Goal: Task Accomplishment & Management: Manage account settings

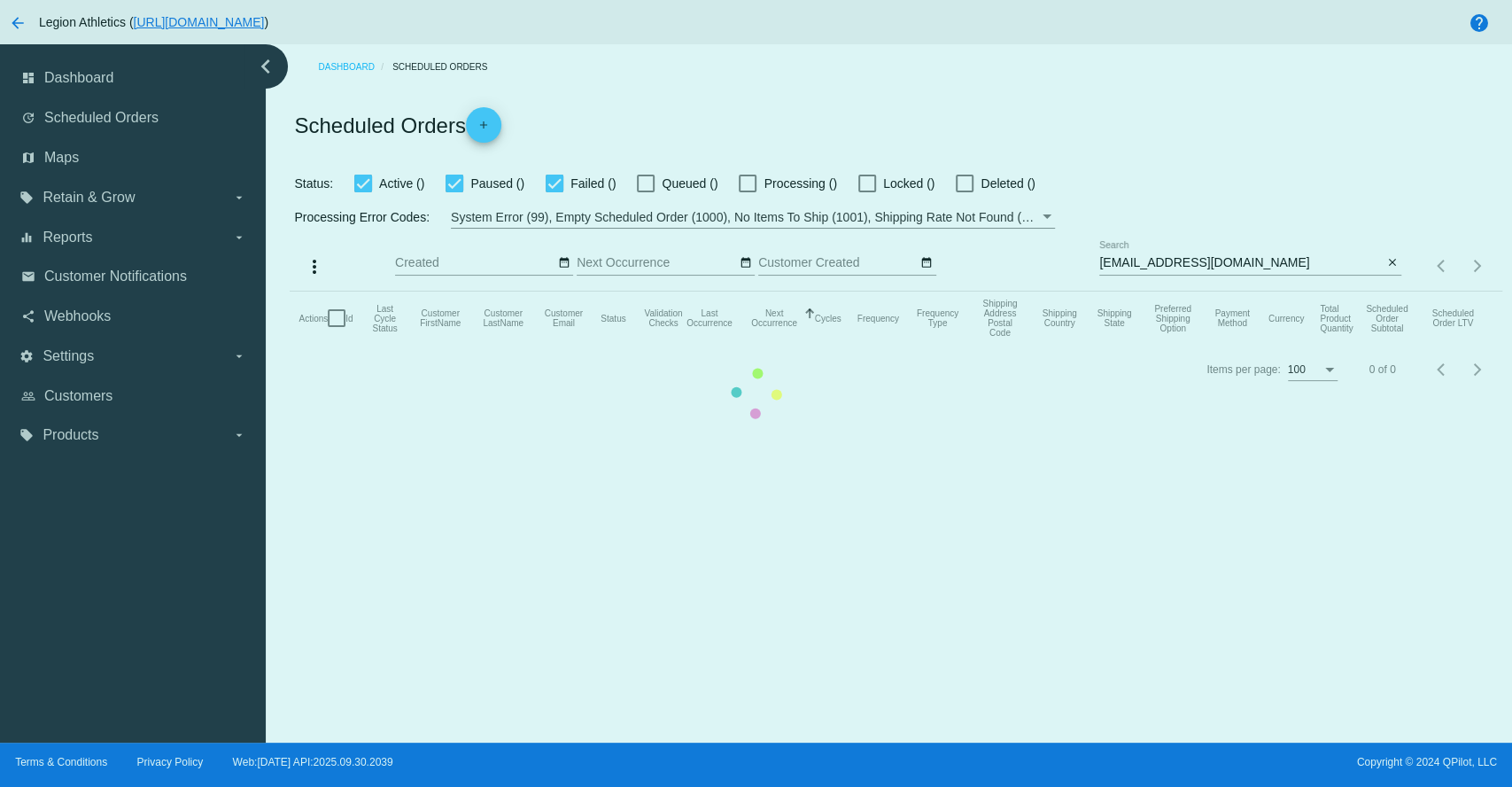
click at [1183, 292] on mat-table "Actions Id Last Cycle Status Customer FirstName Customer LastName Customer Emai…" at bounding box center [895, 318] width 1212 height 53
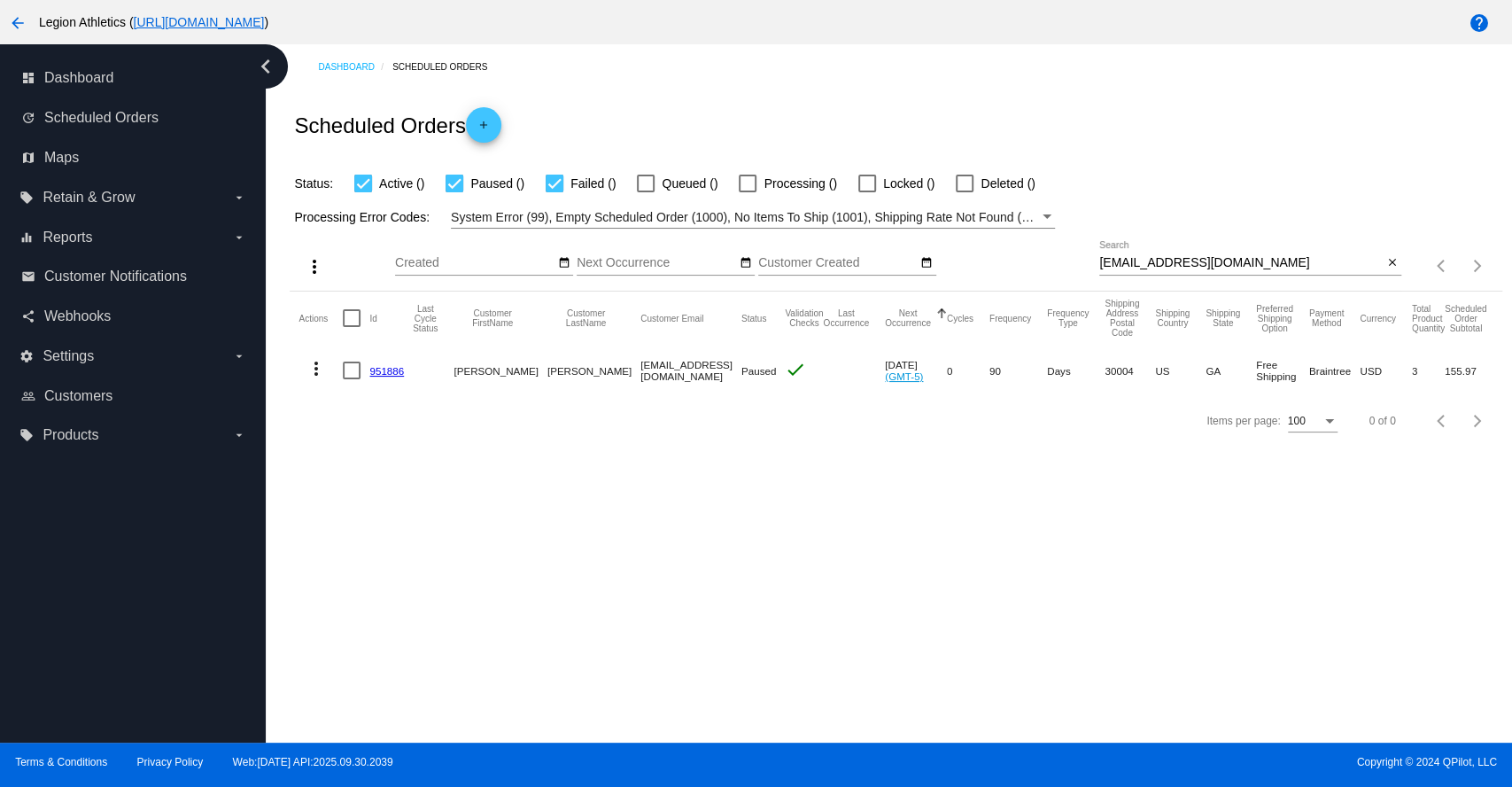
click at [1176, 264] on input "Gandkpowell@yahoo.com" at bounding box center [1241, 263] width 284 height 14
paste input "awittemen@gmail"
type input "[EMAIL_ADDRESS][DOMAIN_NAME]"
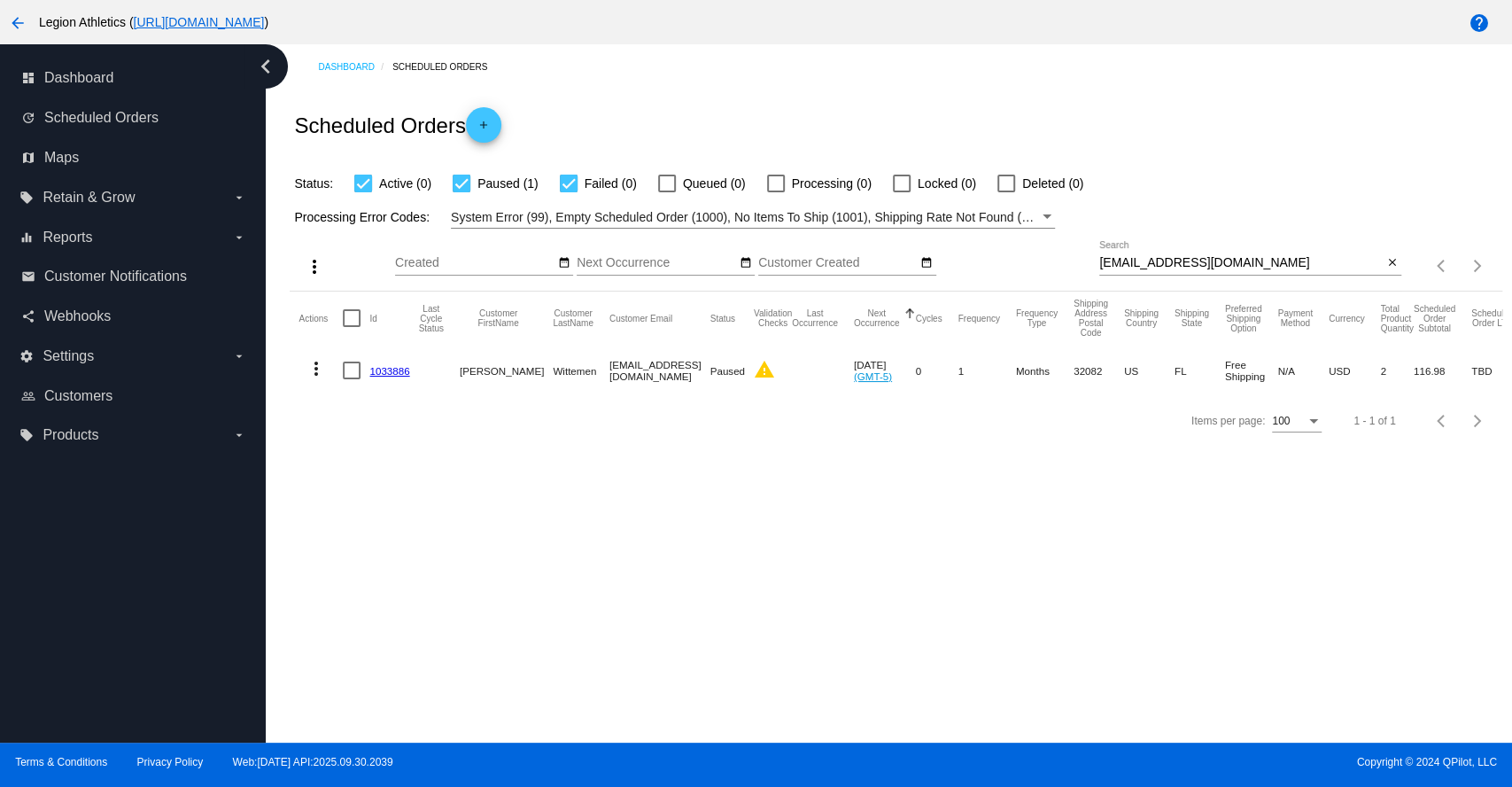
click at [386, 372] on link "1033886" at bounding box center [390, 371] width 40 height 12
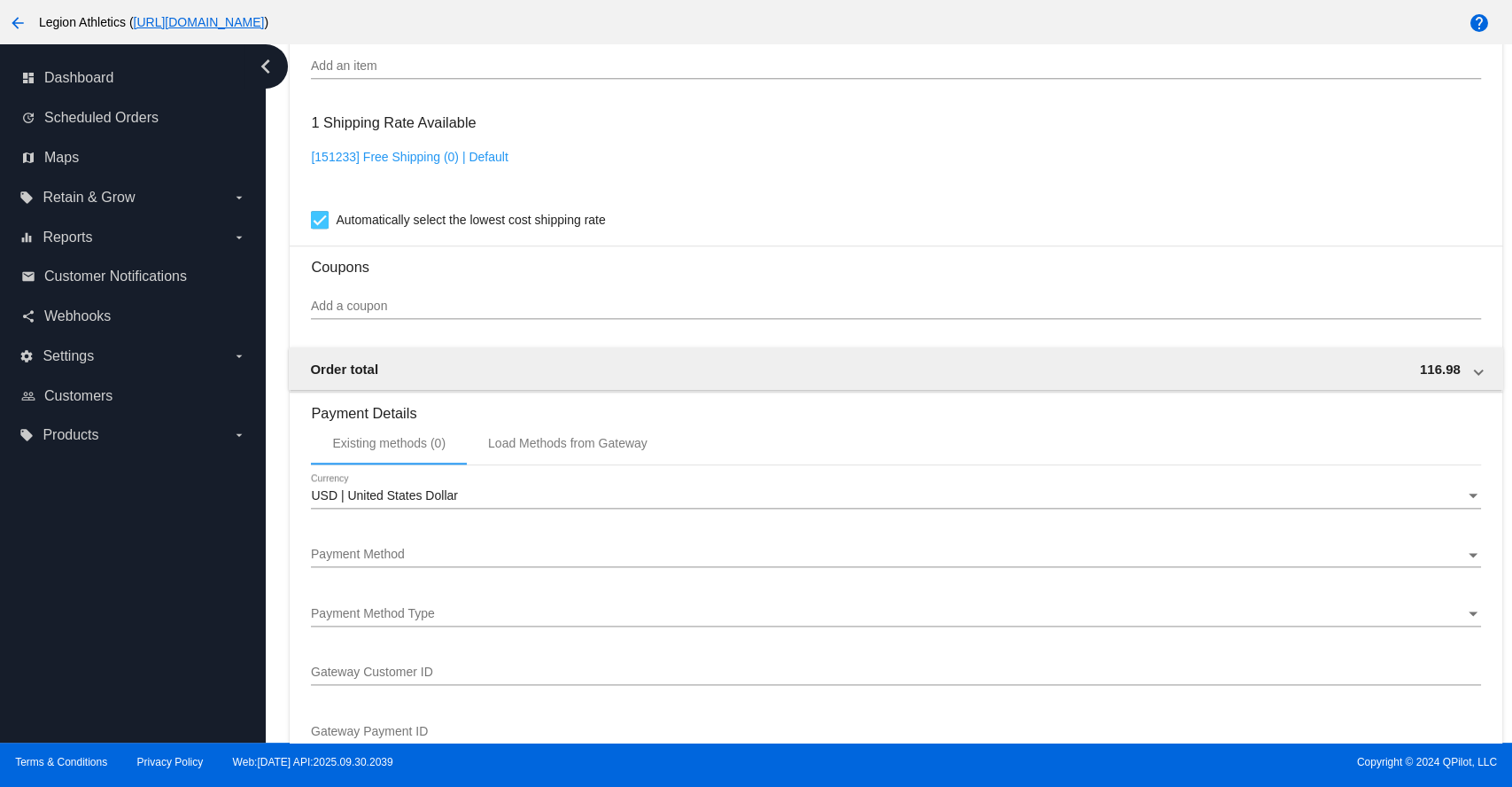
scroll to position [879, 0]
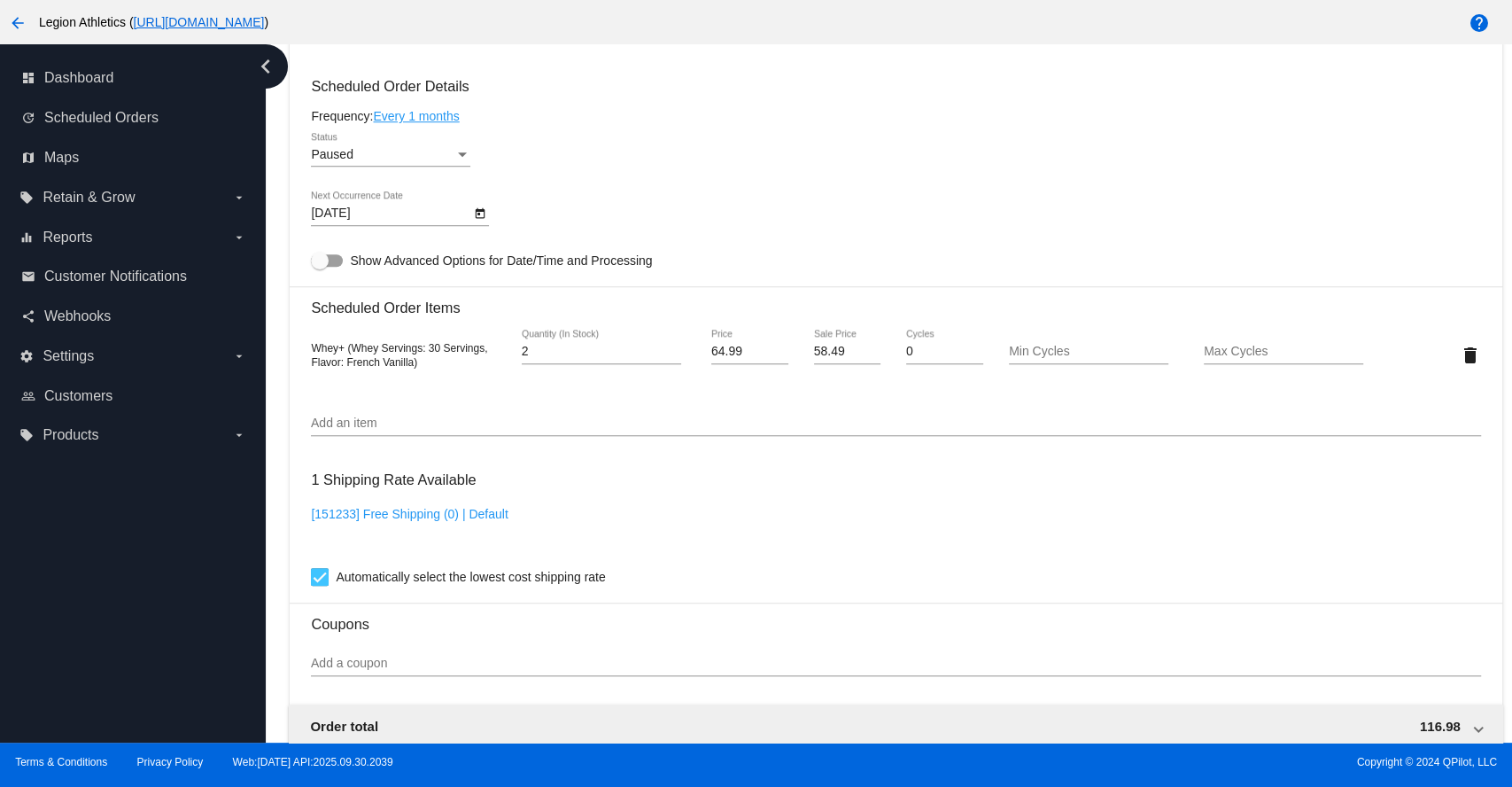
click at [455, 364] on div "Whey+ (Whey Servings: 30 Servings, Flavor: French Vanilla)" at bounding box center [408, 354] width 195 height 28
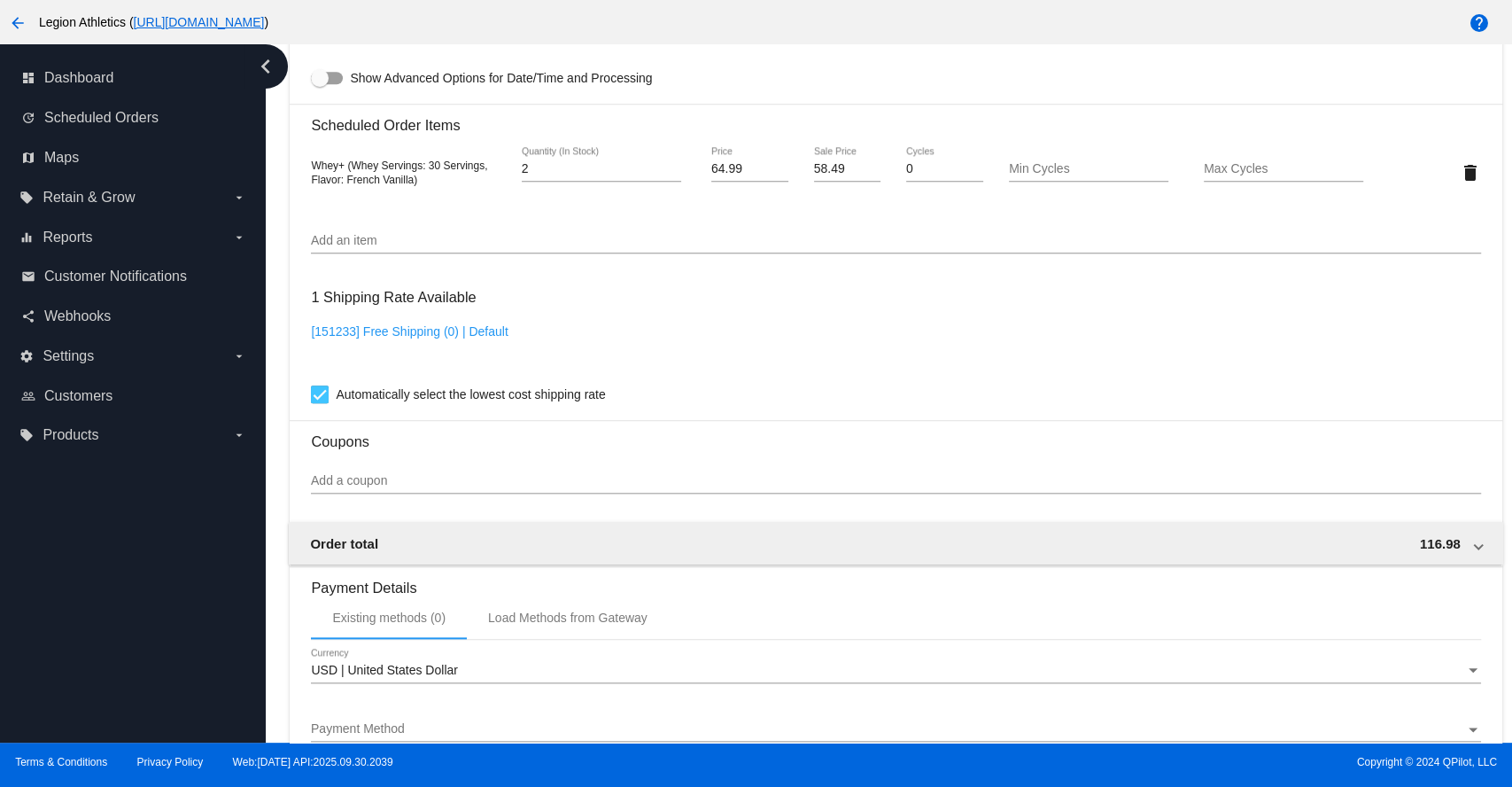
scroll to position [1468, 0]
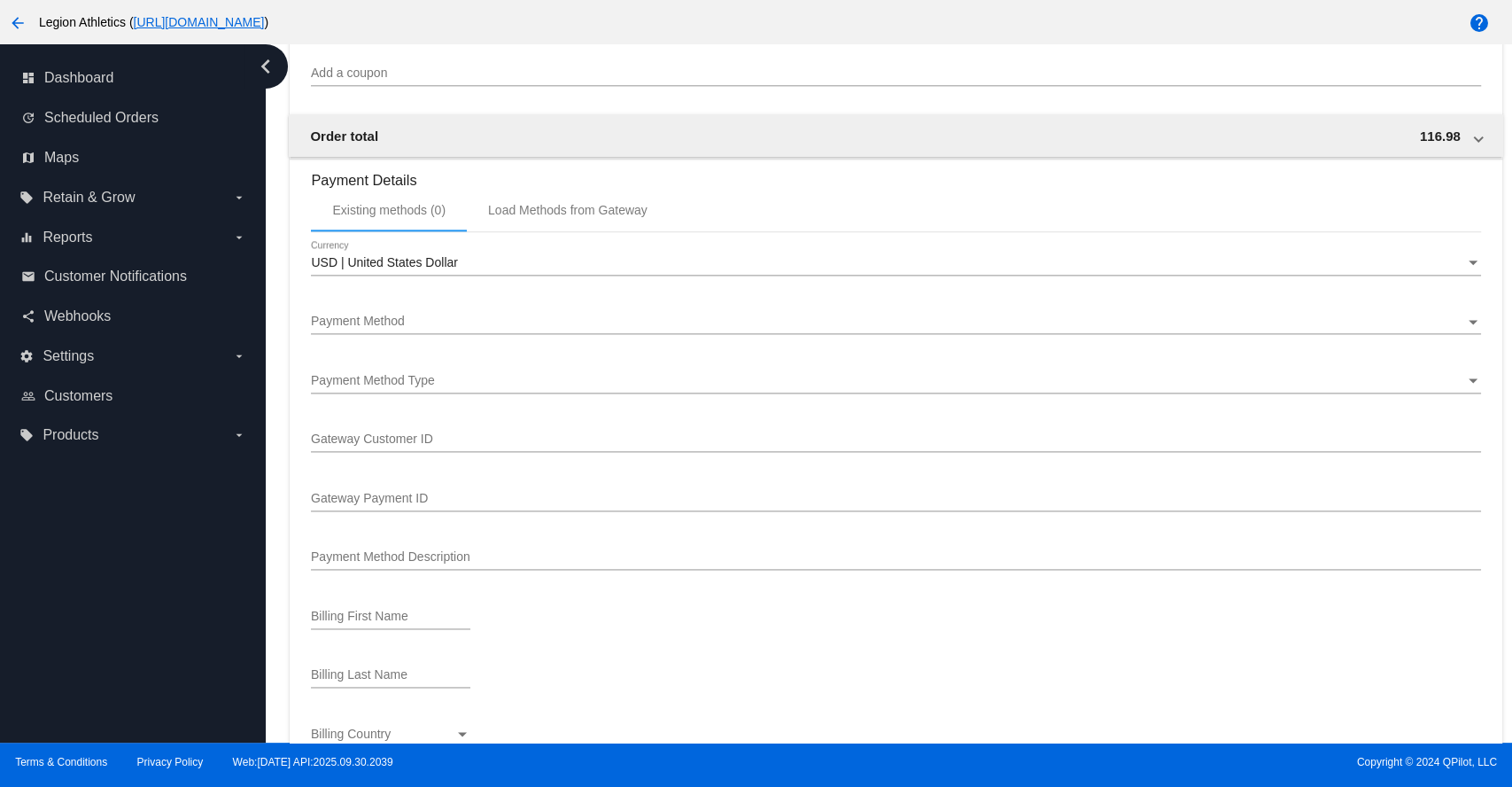
click at [445, 326] on div "Payment Method" at bounding box center [887, 321] width 1153 height 14
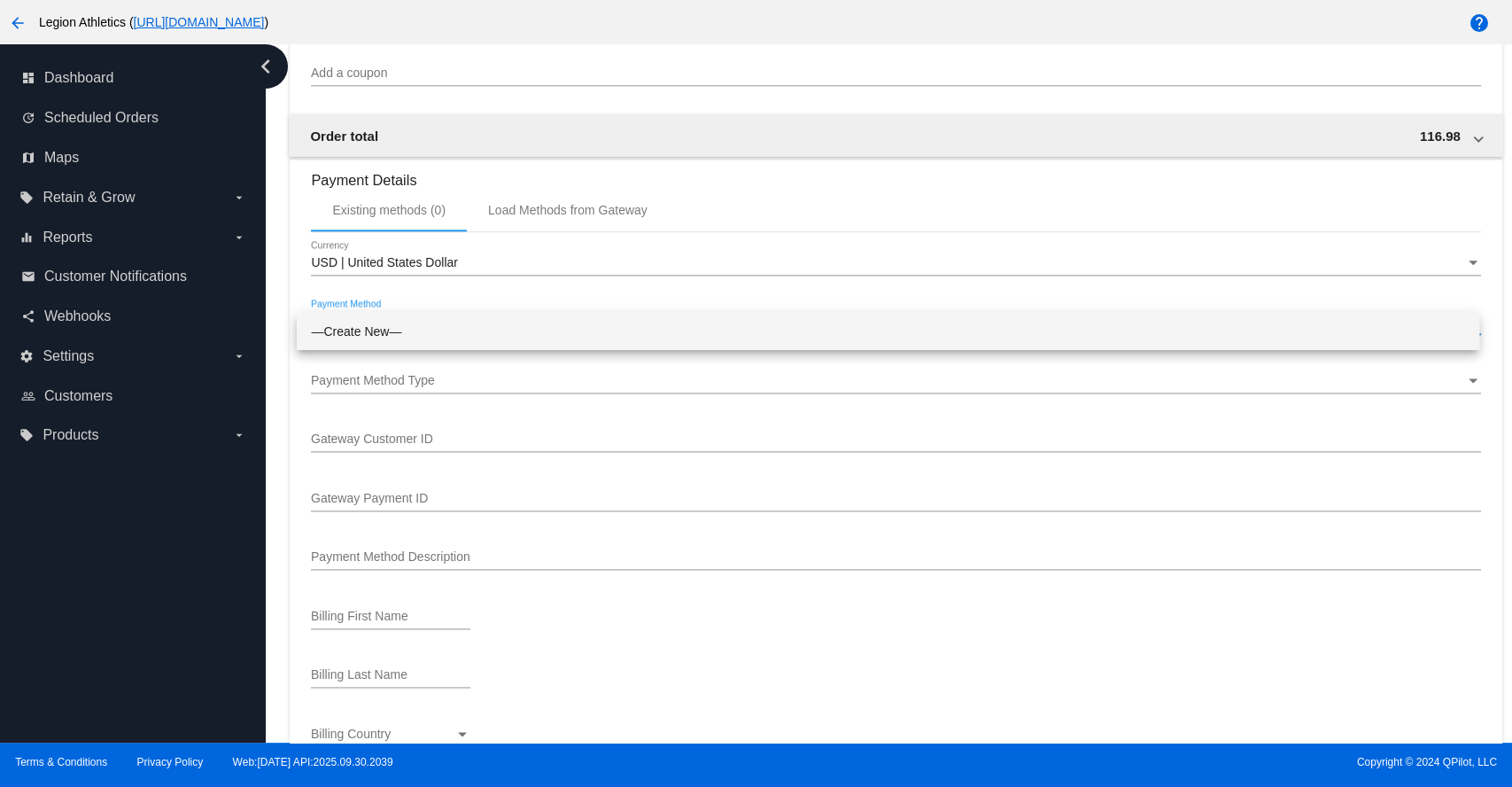
click at [756, 98] on div at bounding box center [756, 394] width 1512 height 787
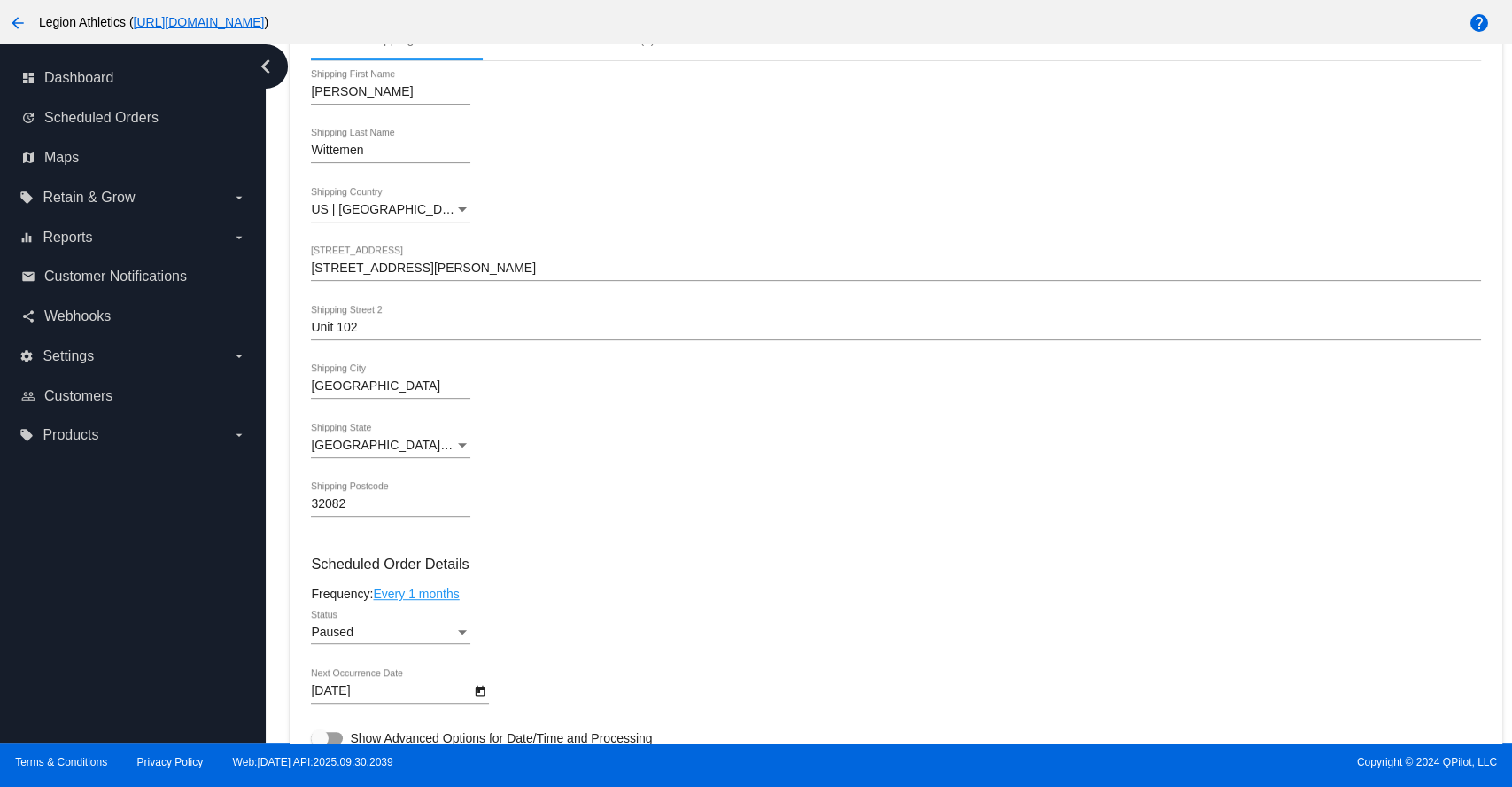
scroll to position [91, 0]
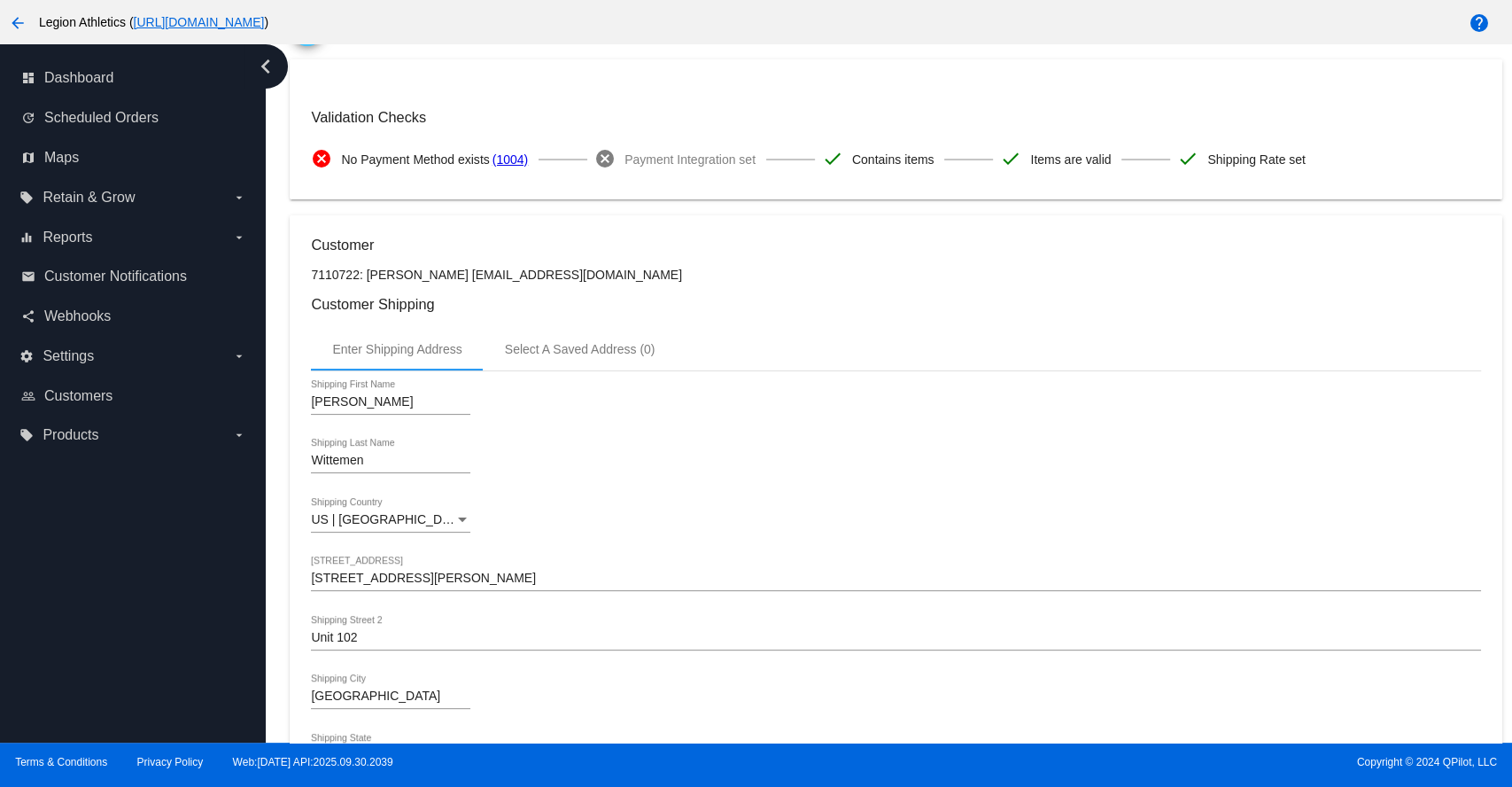
drag, startPoint x: 459, startPoint y: 272, endPoint x: 583, endPoint y: 280, distance: 124.3
click at [583, 280] on p "7110722: [PERSON_NAME] [EMAIL_ADDRESS][DOMAIN_NAME]" at bounding box center [895, 274] width 1169 height 14
copy p "[EMAIL_ADDRESS][DOMAIN_NAME]"
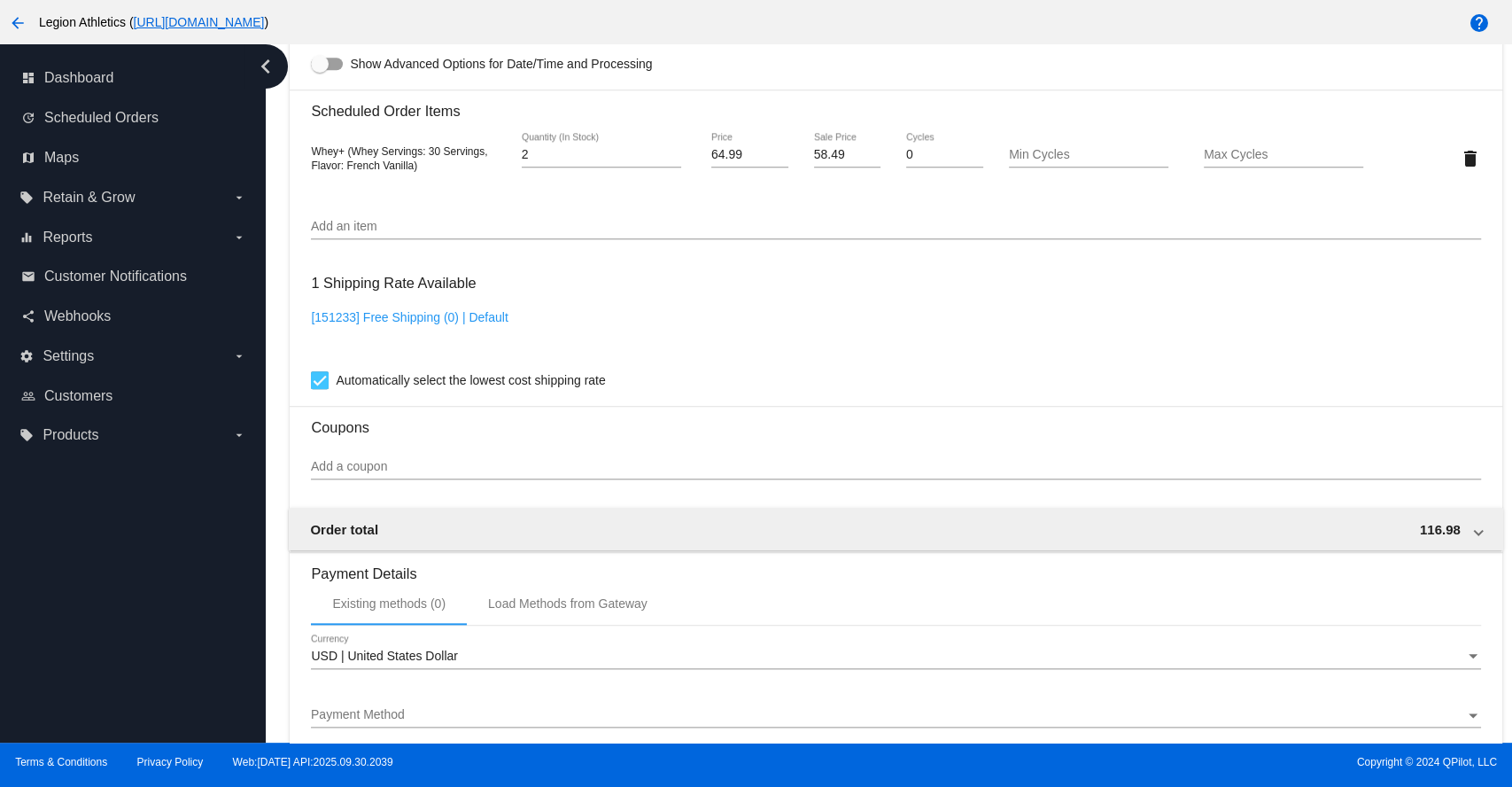
scroll to position [1272, 0]
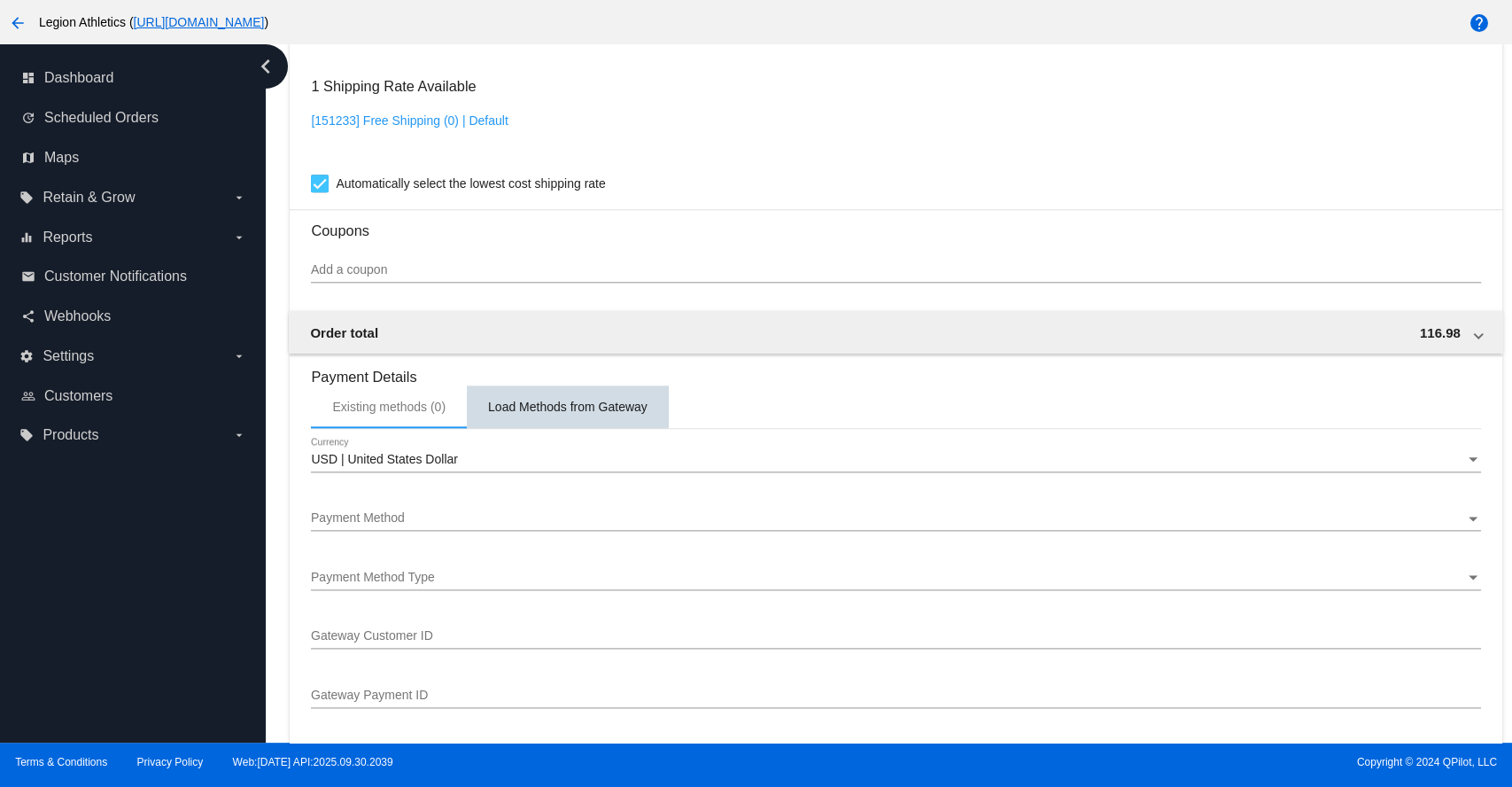
click at [539, 405] on div "Load Methods from Gateway" at bounding box center [567, 406] width 202 height 42
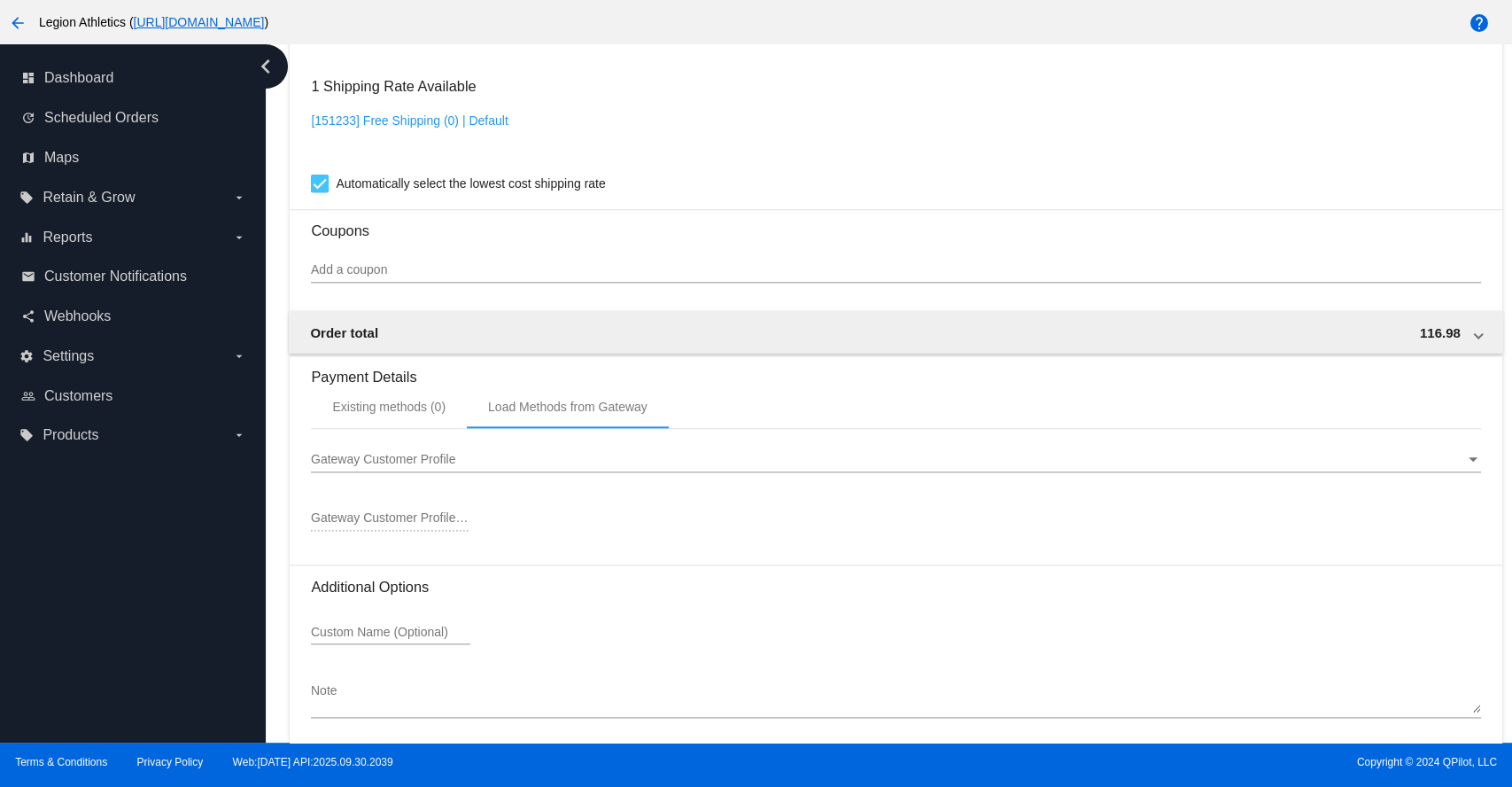
click at [471, 459] on div "Gateway Customer Profile Gateway Customer Profile" at bounding box center [895, 455] width 1169 height 35
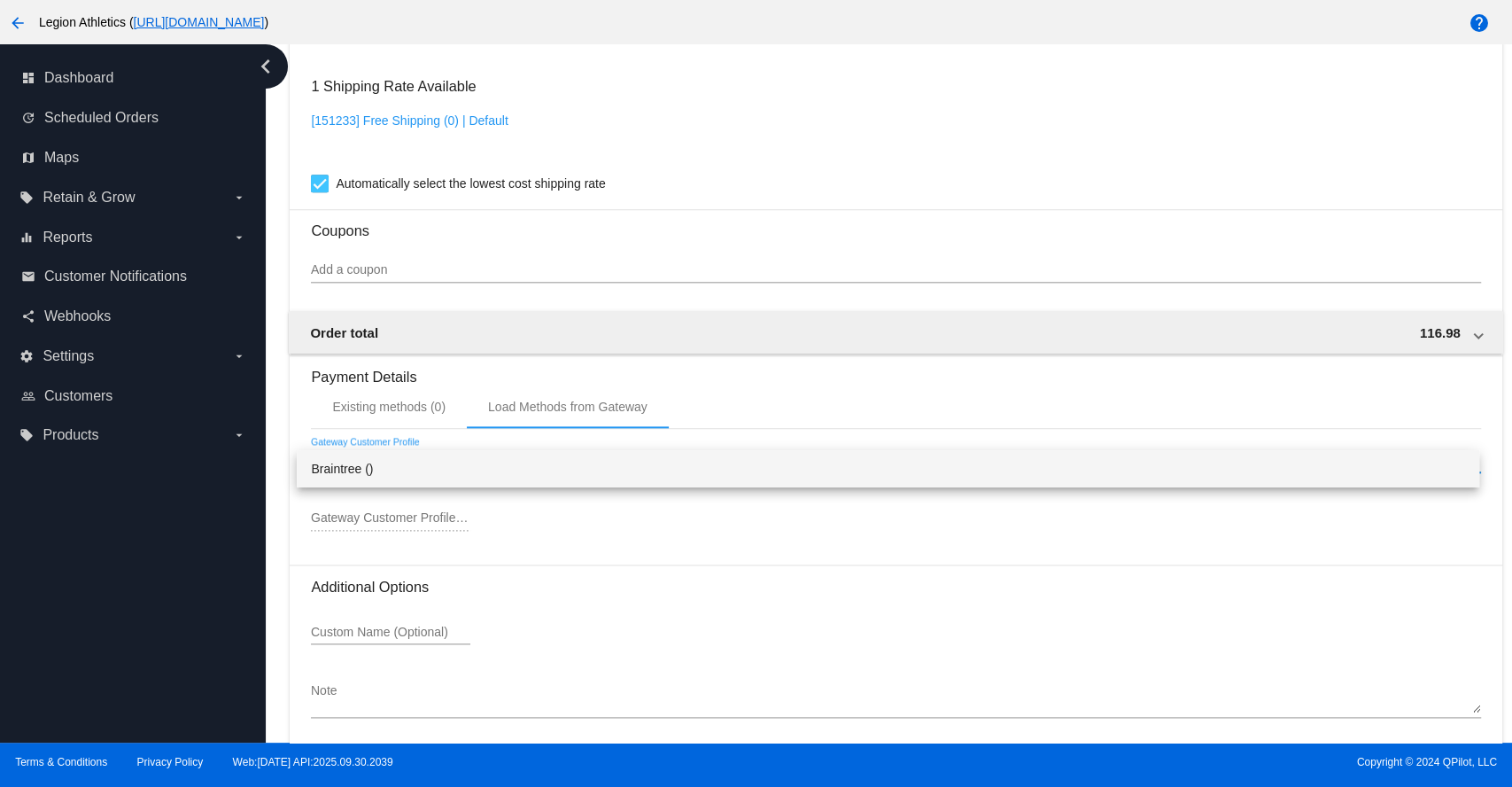
click at [390, 469] on span "Braintree ()" at bounding box center [888, 469] width 1154 height 38
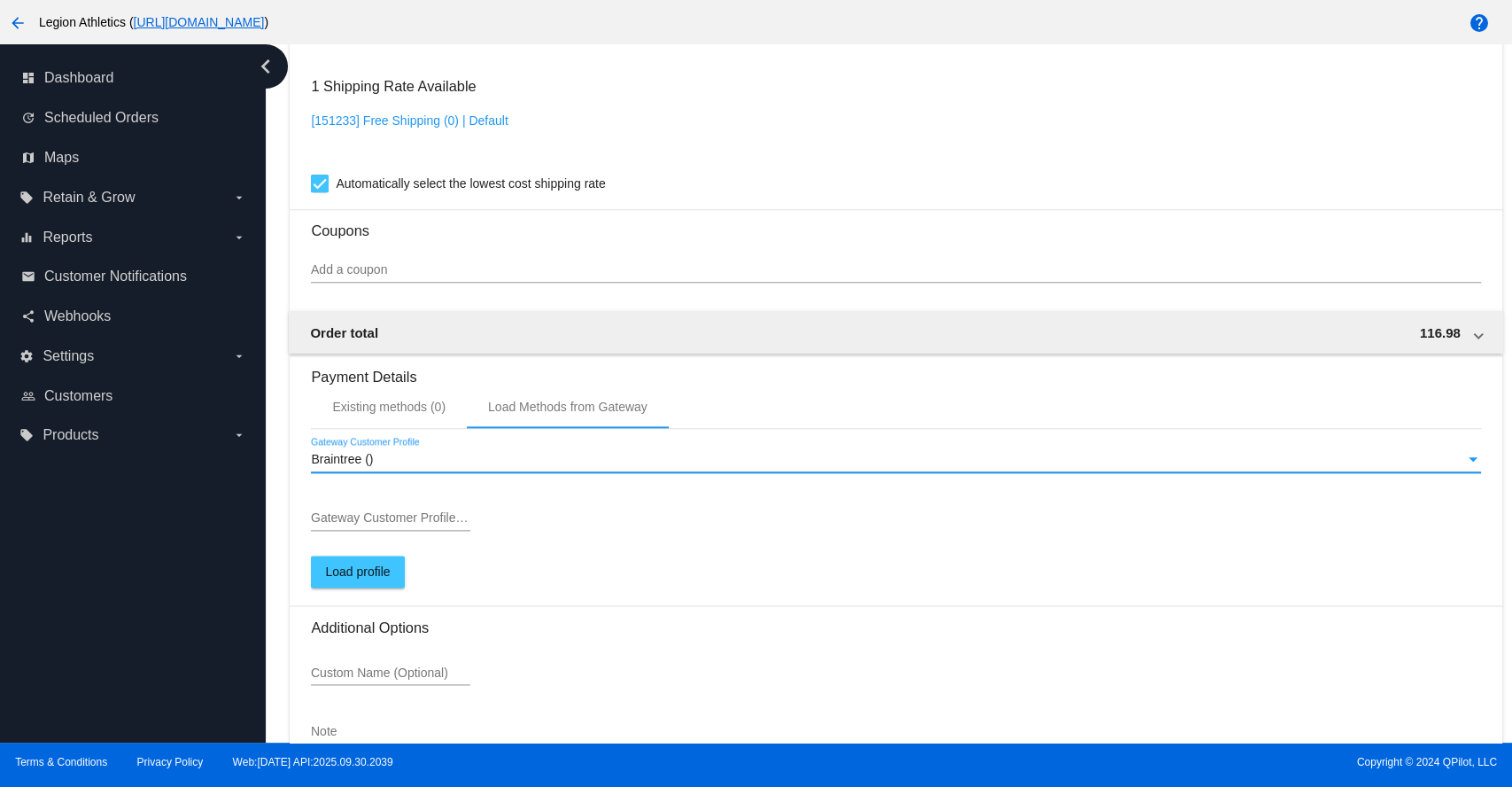
click at [404, 466] on div "Braintree ()" at bounding box center [887, 459] width 1153 height 14
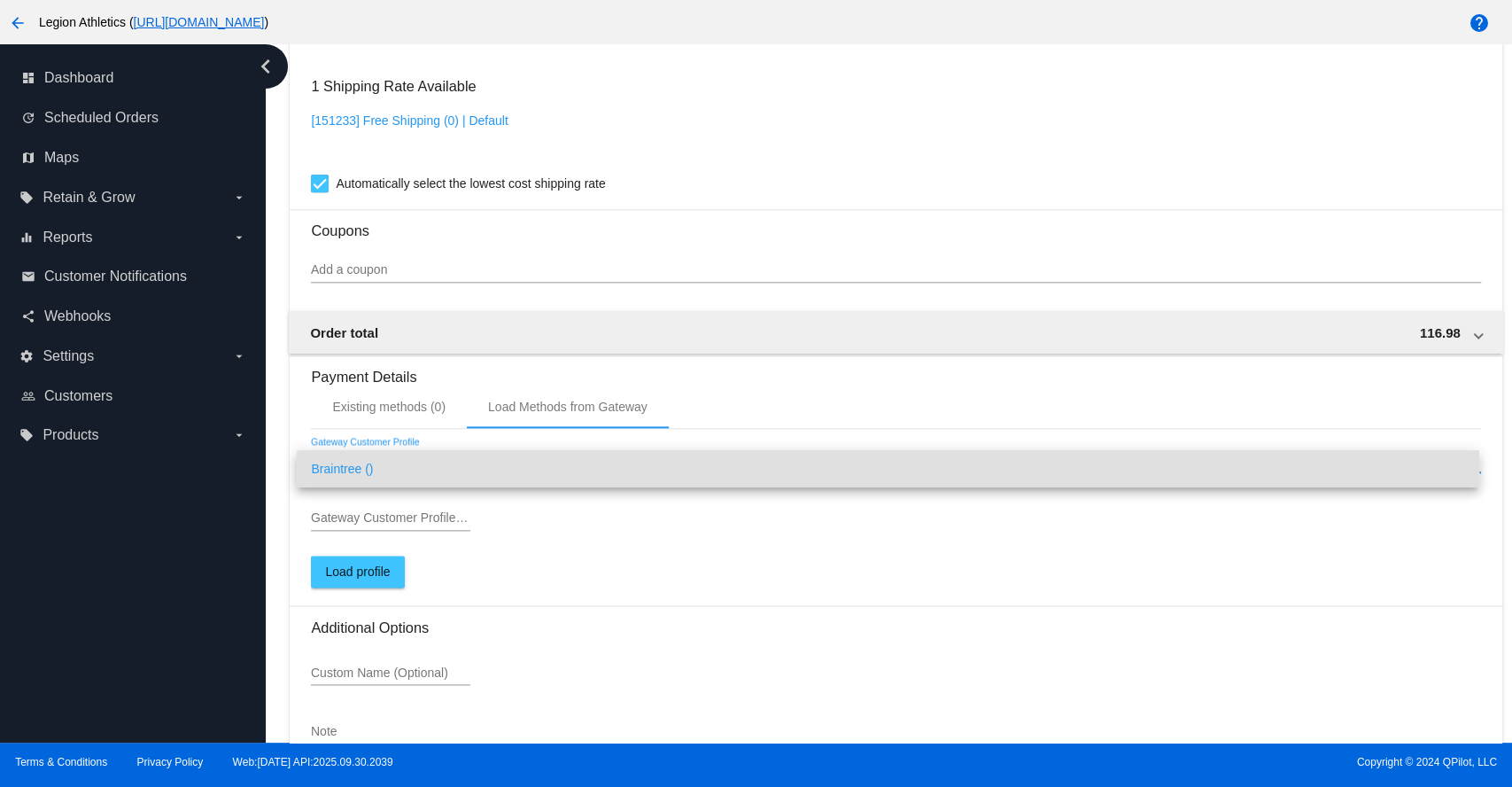
click at [418, 534] on div at bounding box center [756, 394] width 1512 height 787
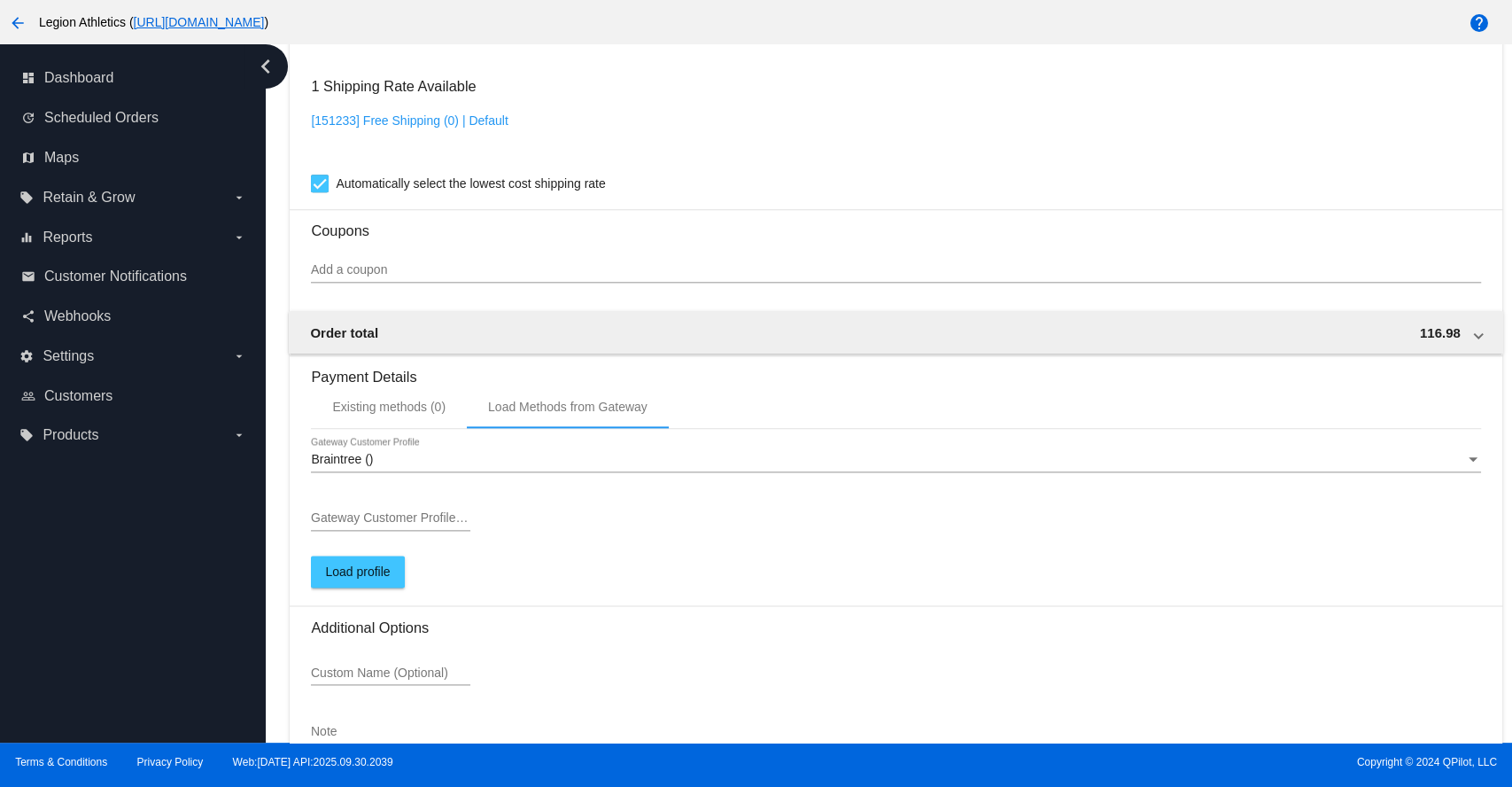
click at [429, 520] on div "Gateway Customer Profile ID" at bounding box center [391, 513] width 159 height 35
paste input "85247475236"
type input "85247475236"
click at [372, 578] on span "Load profile" at bounding box center [357, 571] width 65 height 14
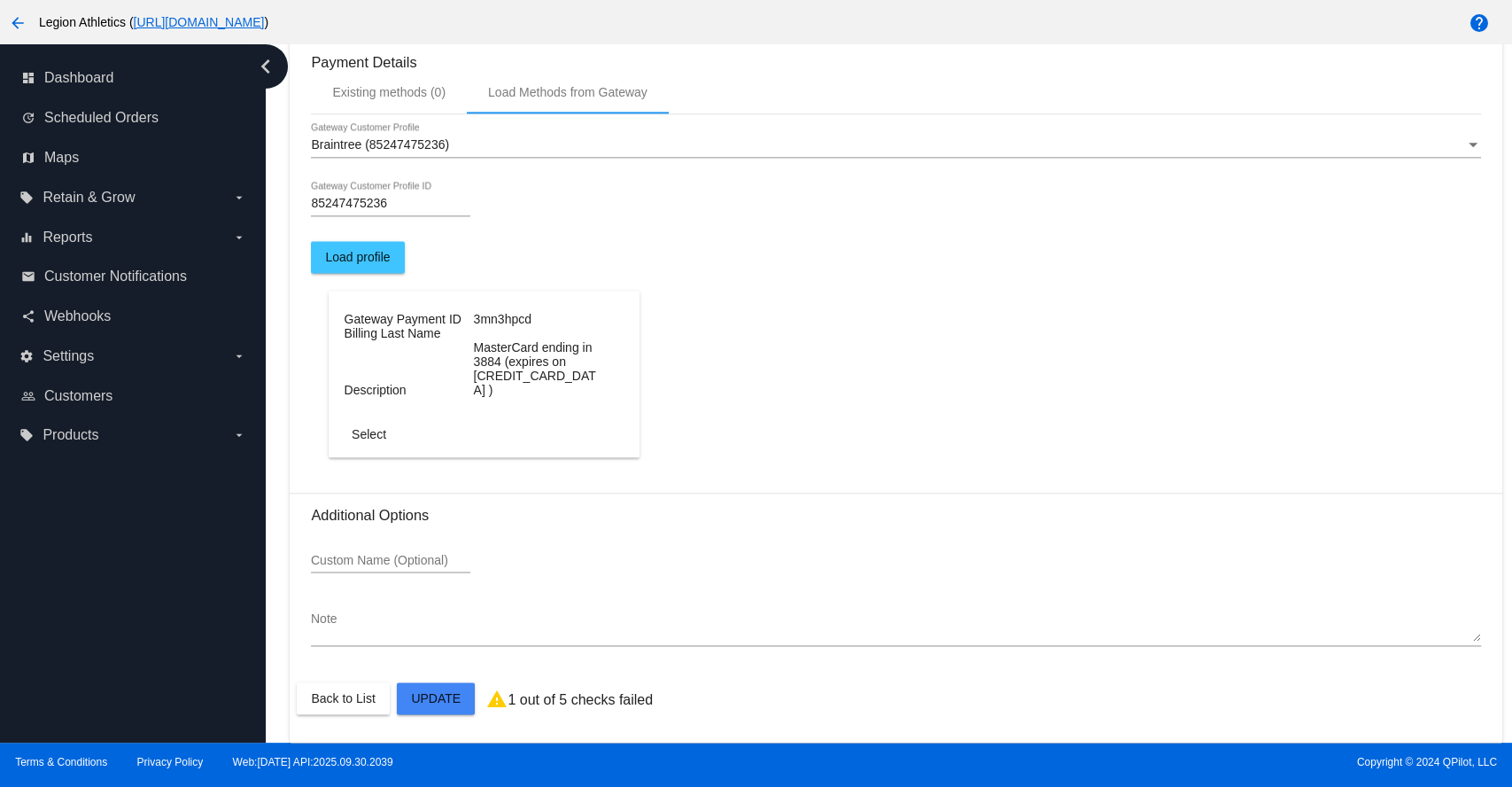
scroll to position [1598, 0]
click at [517, 370] on dt "MasterCard ending in 3884 (expires on 12/2026 )" at bounding box center [536, 369] width 125 height 57
click at [435, 340] on dd "Billing Last Name" at bounding box center [407, 332] width 125 height 14
click at [374, 433] on span "Select" at bounding box center [369, 434] width 35 height 14
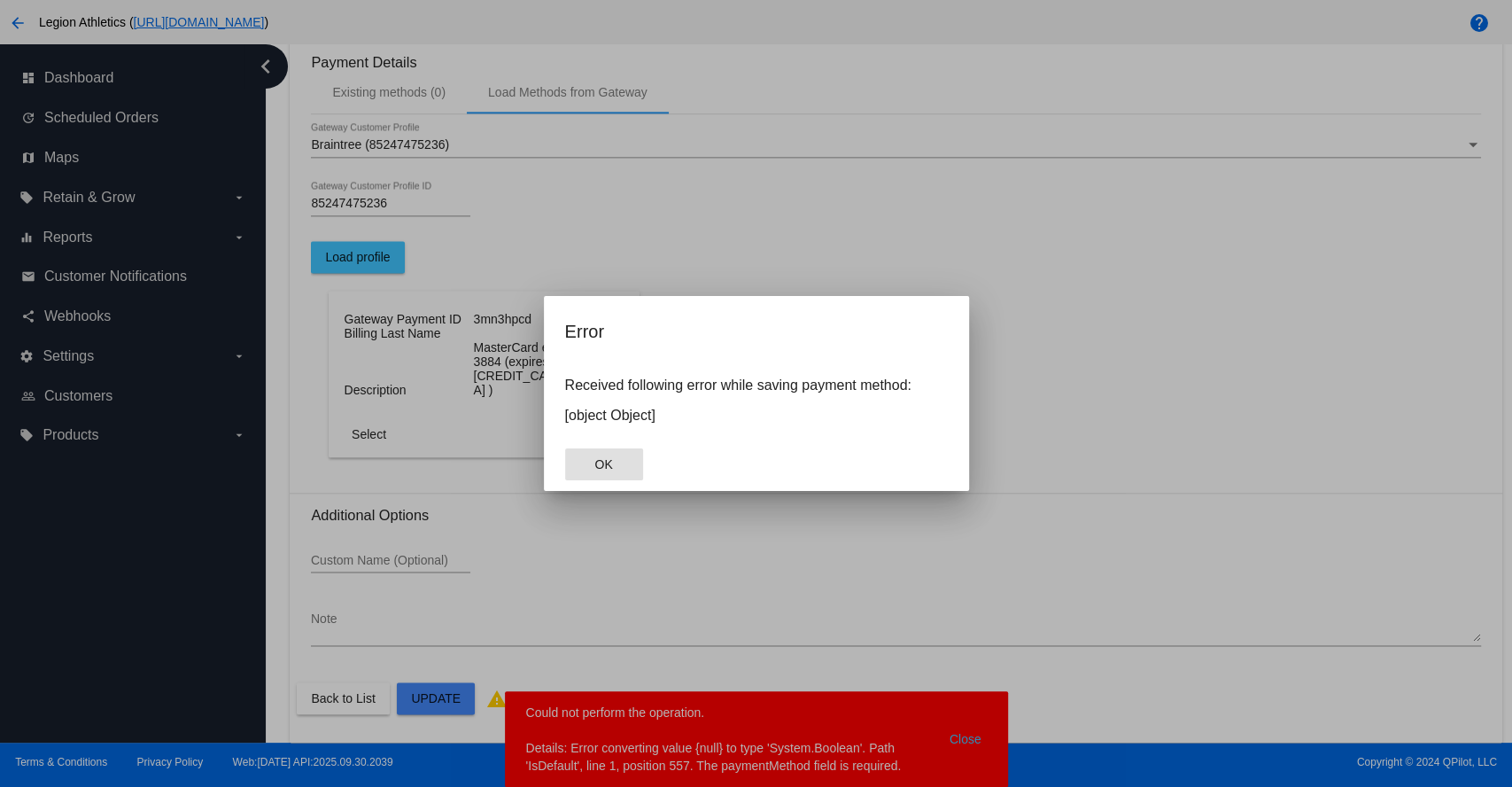
click at [614, 464] on button "OK" at bounding box center [604, 464] width 78 height 32
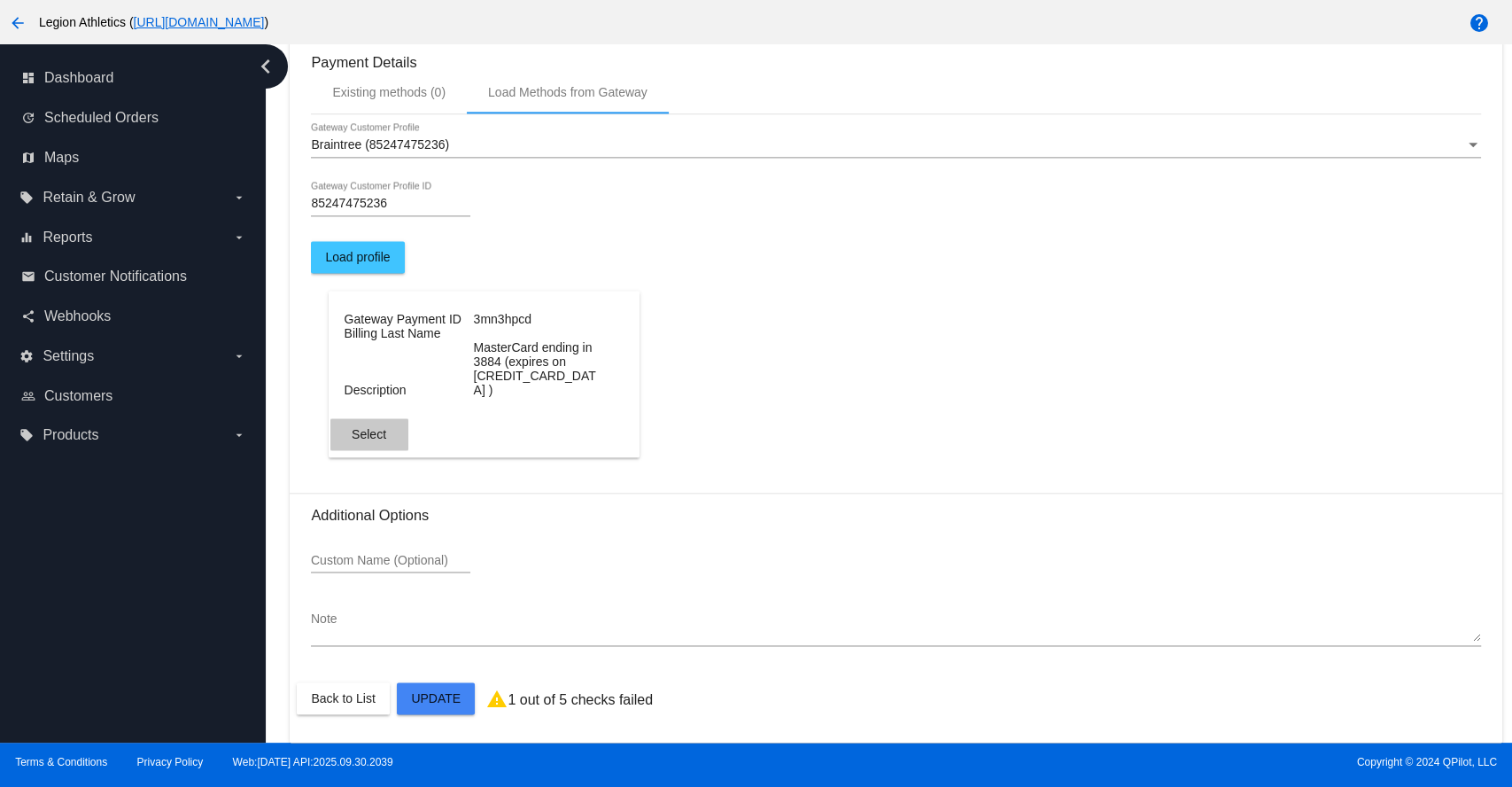
click at [375, 434] on span "Select" at bounding box center [369, 434] width 35 height 14
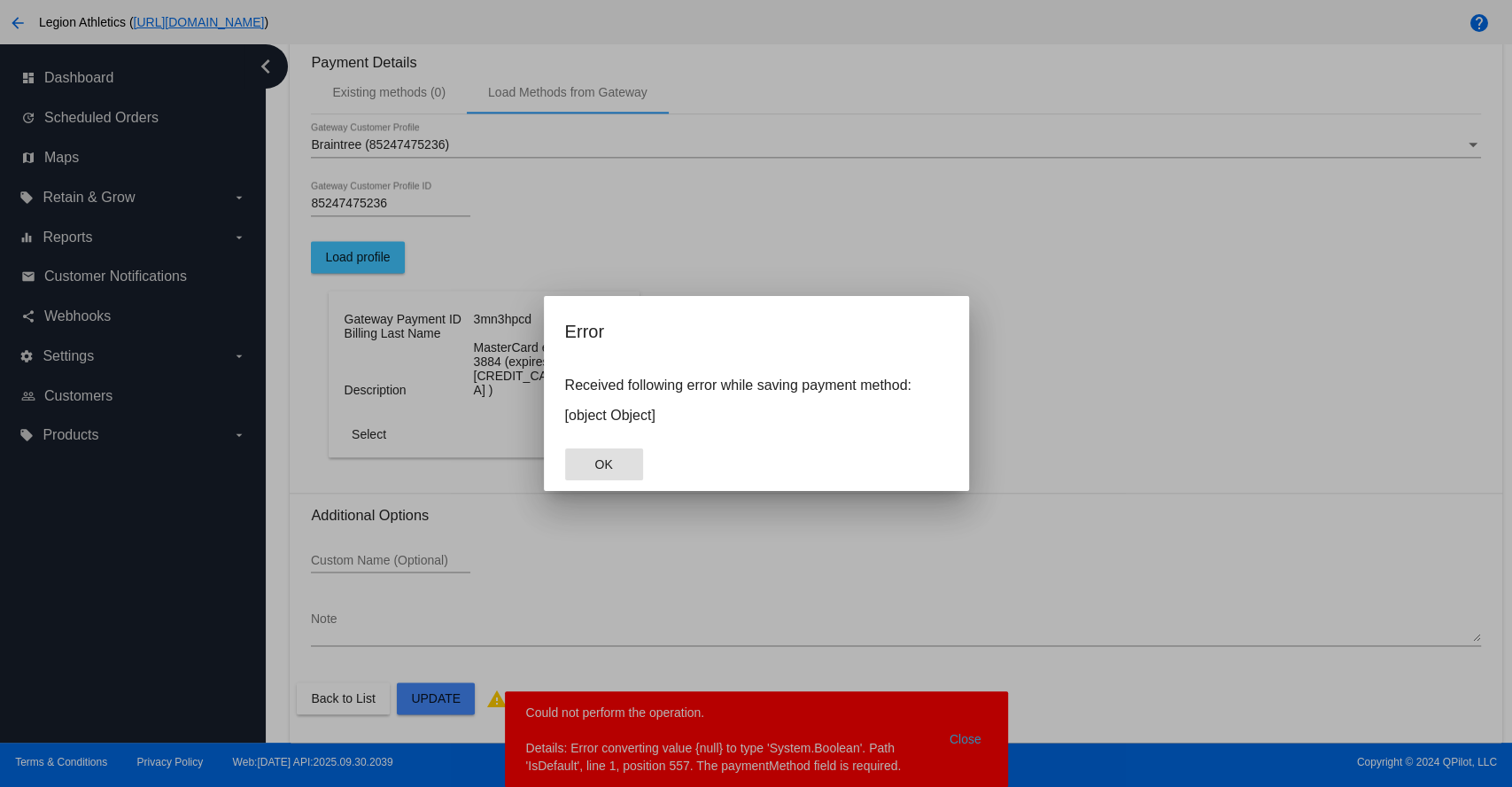
click at [618, 464] on button "OK" at bounding box center [604, 464] width 78 height 32
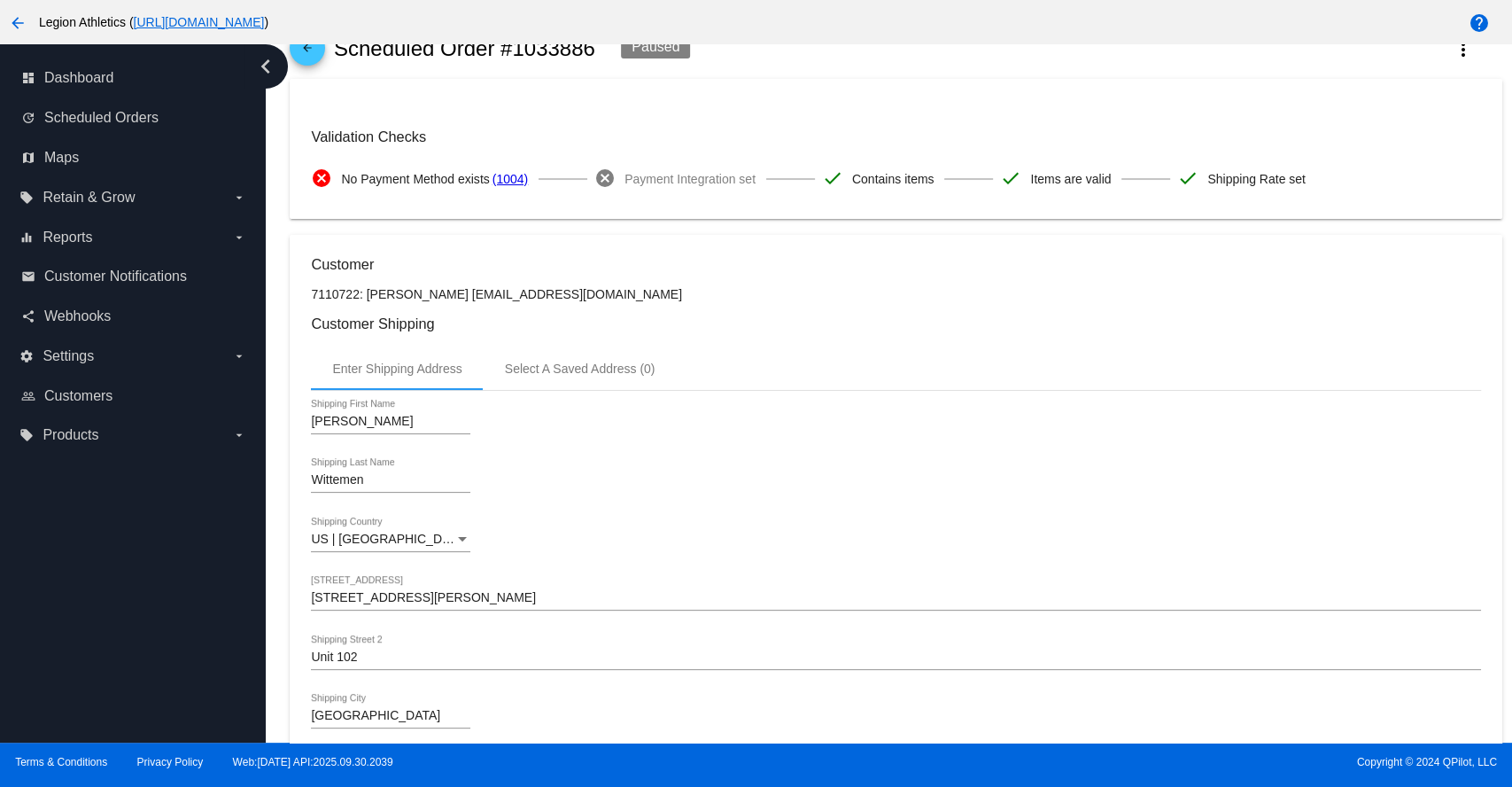
scroll to position [0, 0]
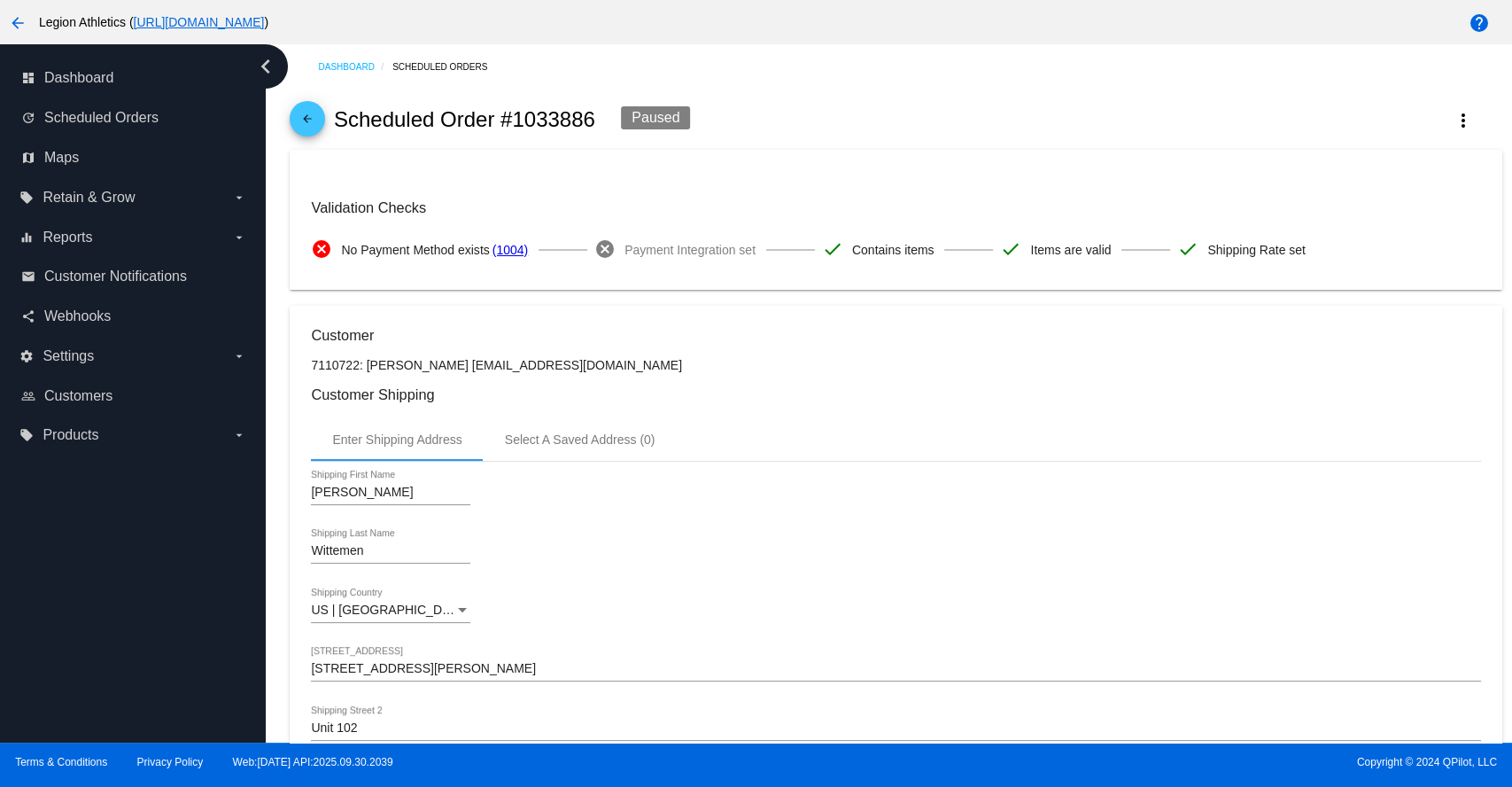
drag, startPoint x: 456, startPoint y: 367, endPoint x: 596, endPoint y: 371, distance: 140.1
click at [596, 371] on p "7110722: [PERSON_NAME] [EMAIL_ADDRESS][DOMAIN_NAME]" at bounding box center [895, 364] width 1169 height 14
copy p "[EMAIL_ADDRESS][DOMAIN_NAME]"
click at [1135, 128] on div "arrow_back Scheduled Order #1033886 Paused more_vert" at bounding box center [895, 120] width 1212 height 60
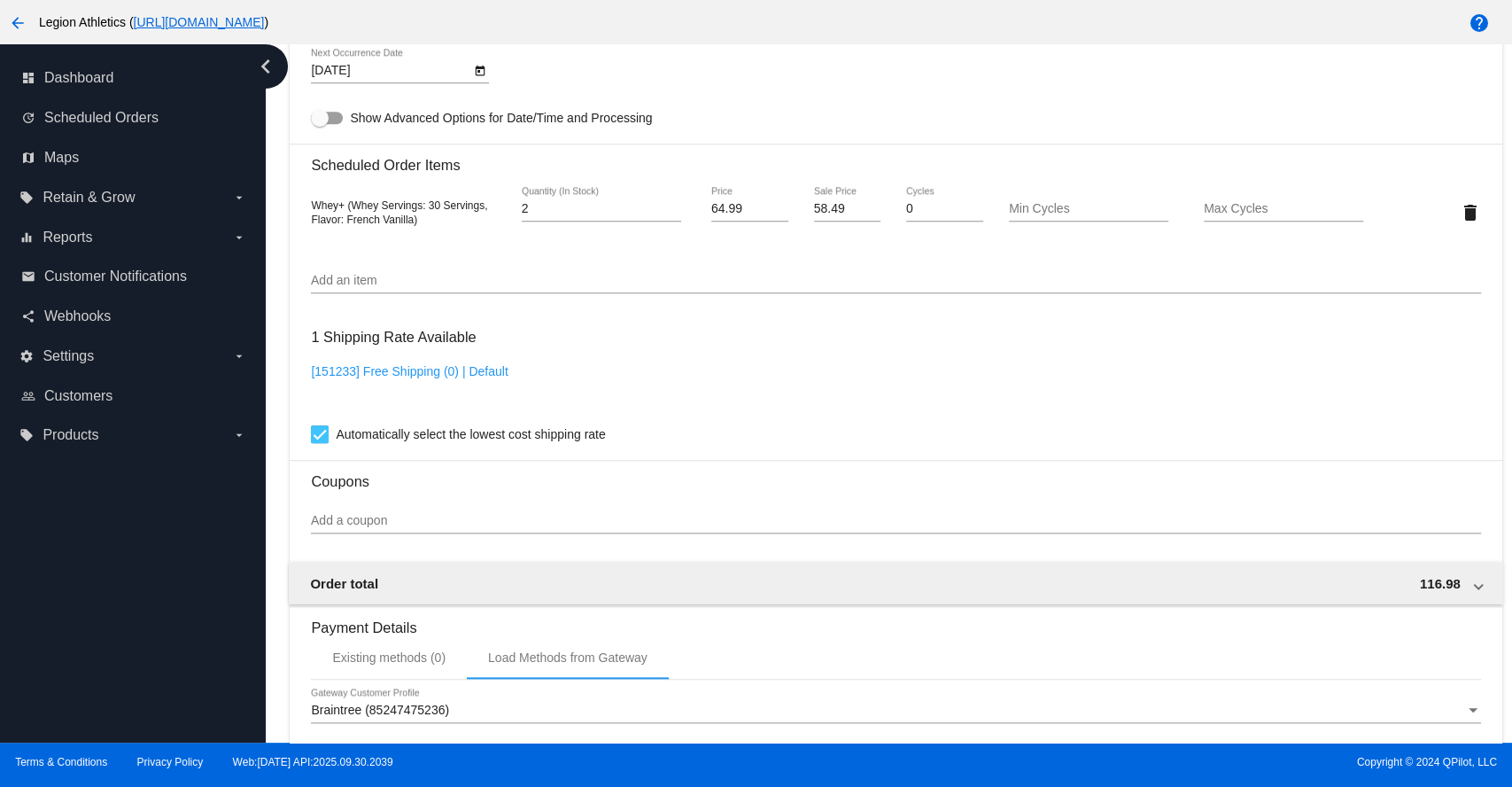
scroll to position [1007, 0]
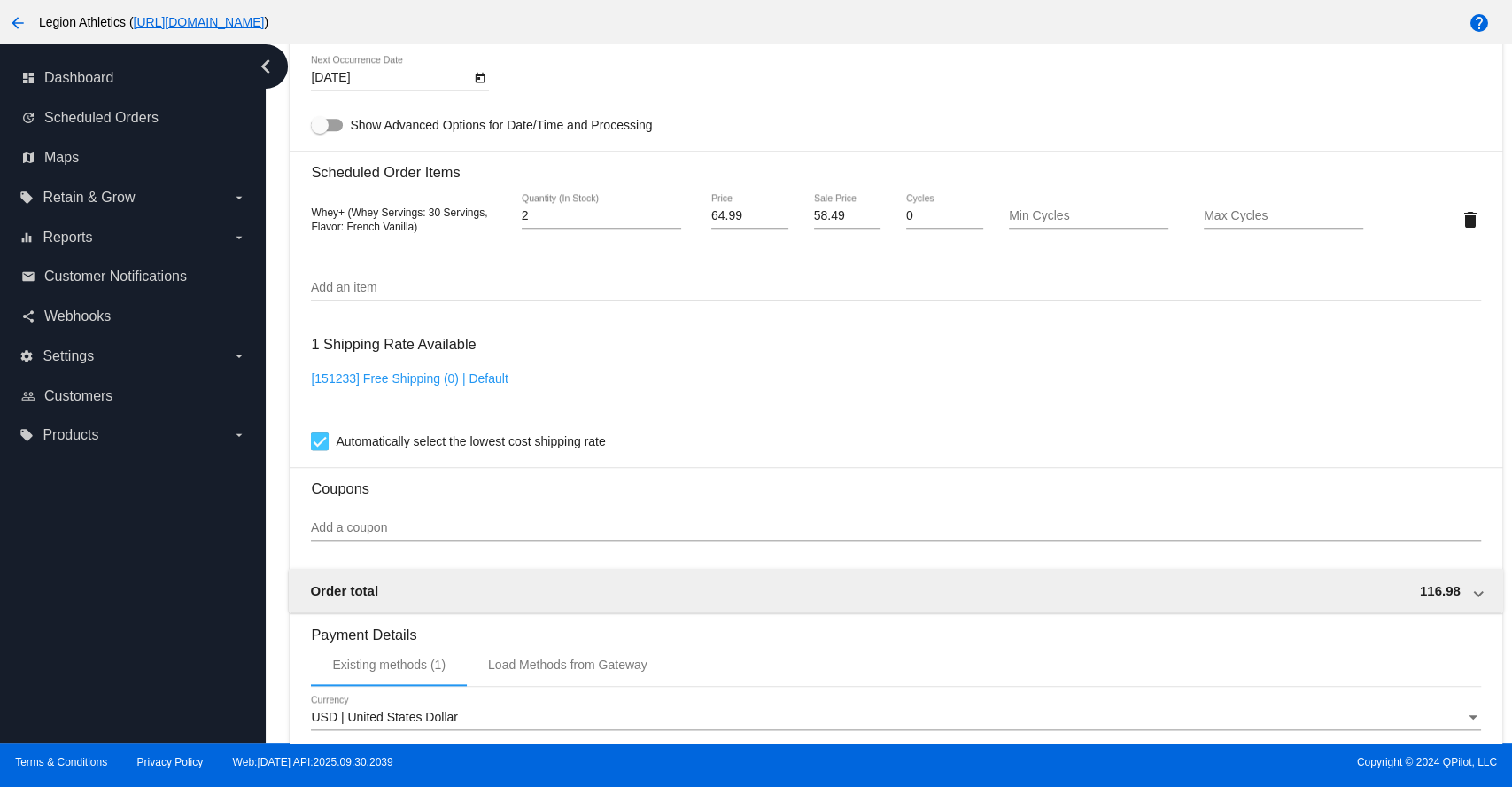
scroll to position [952, 0]
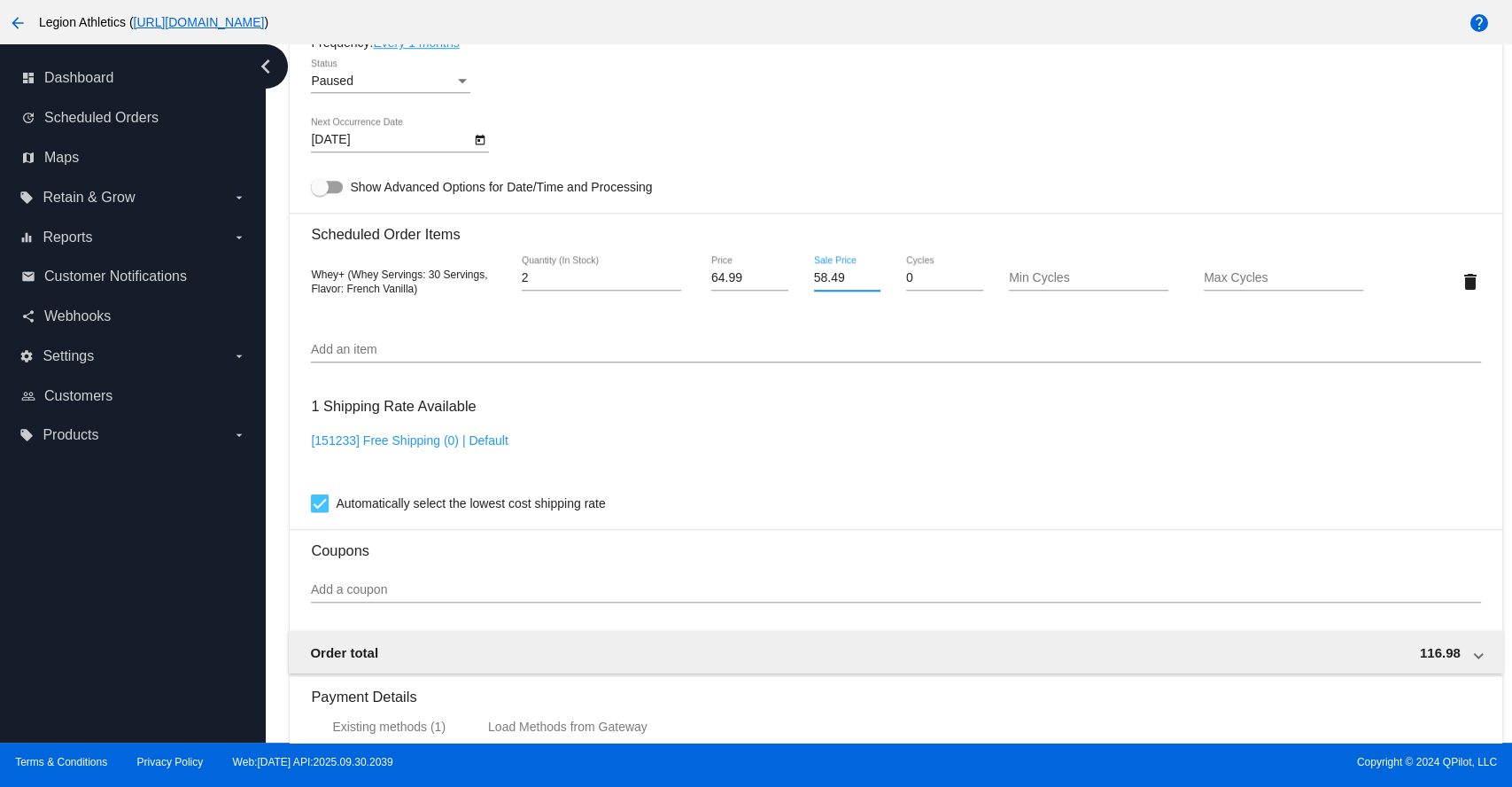
drag, startPoint x: 837, startPoint y: 281, endPoint x: 813, endPoint y: 284, distance: 24.2
click at [814, 284] on input "58.49" at bounding box center [848, 277] width 68 height 14
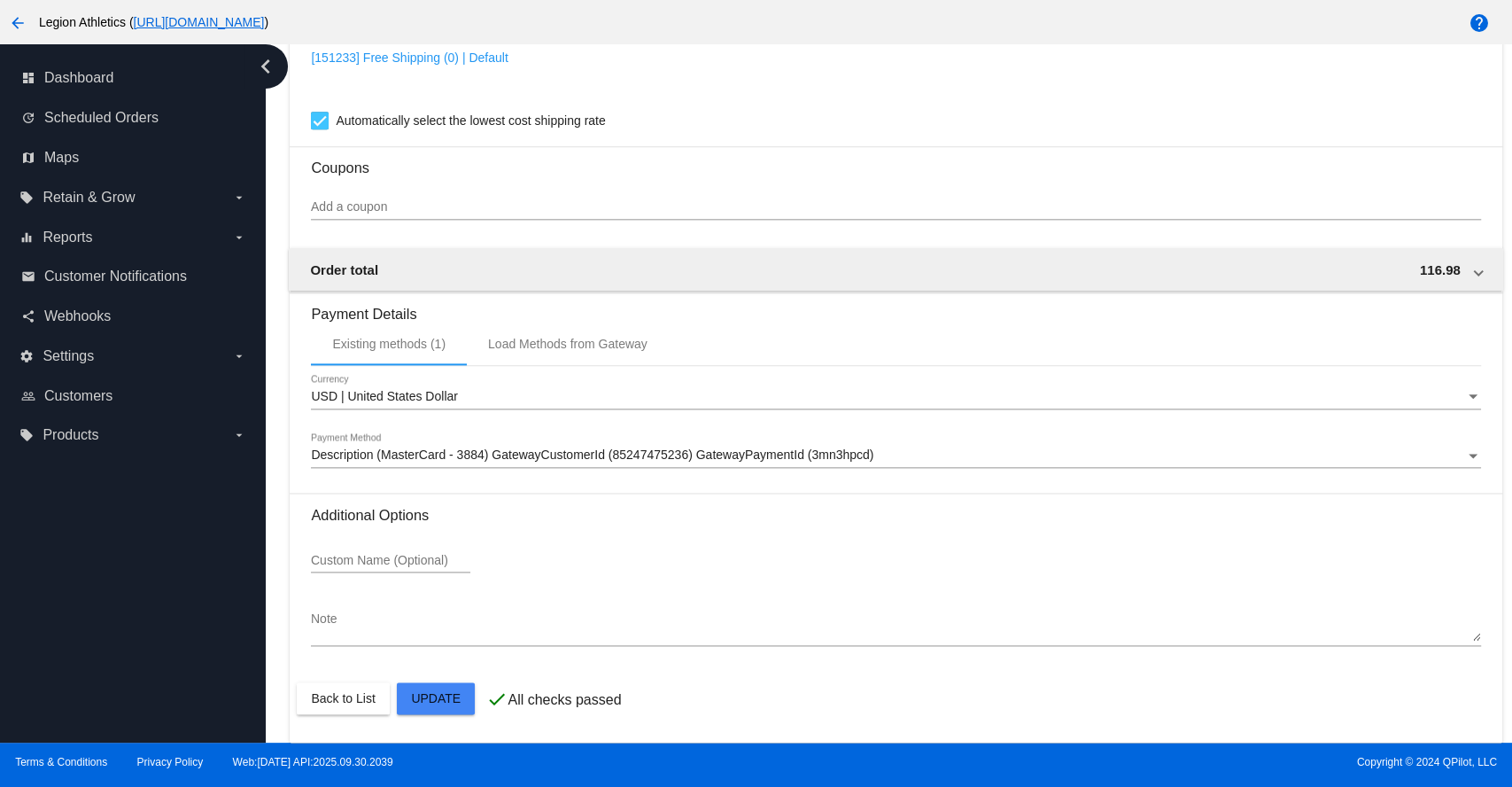
scroll to position [1346, 0]
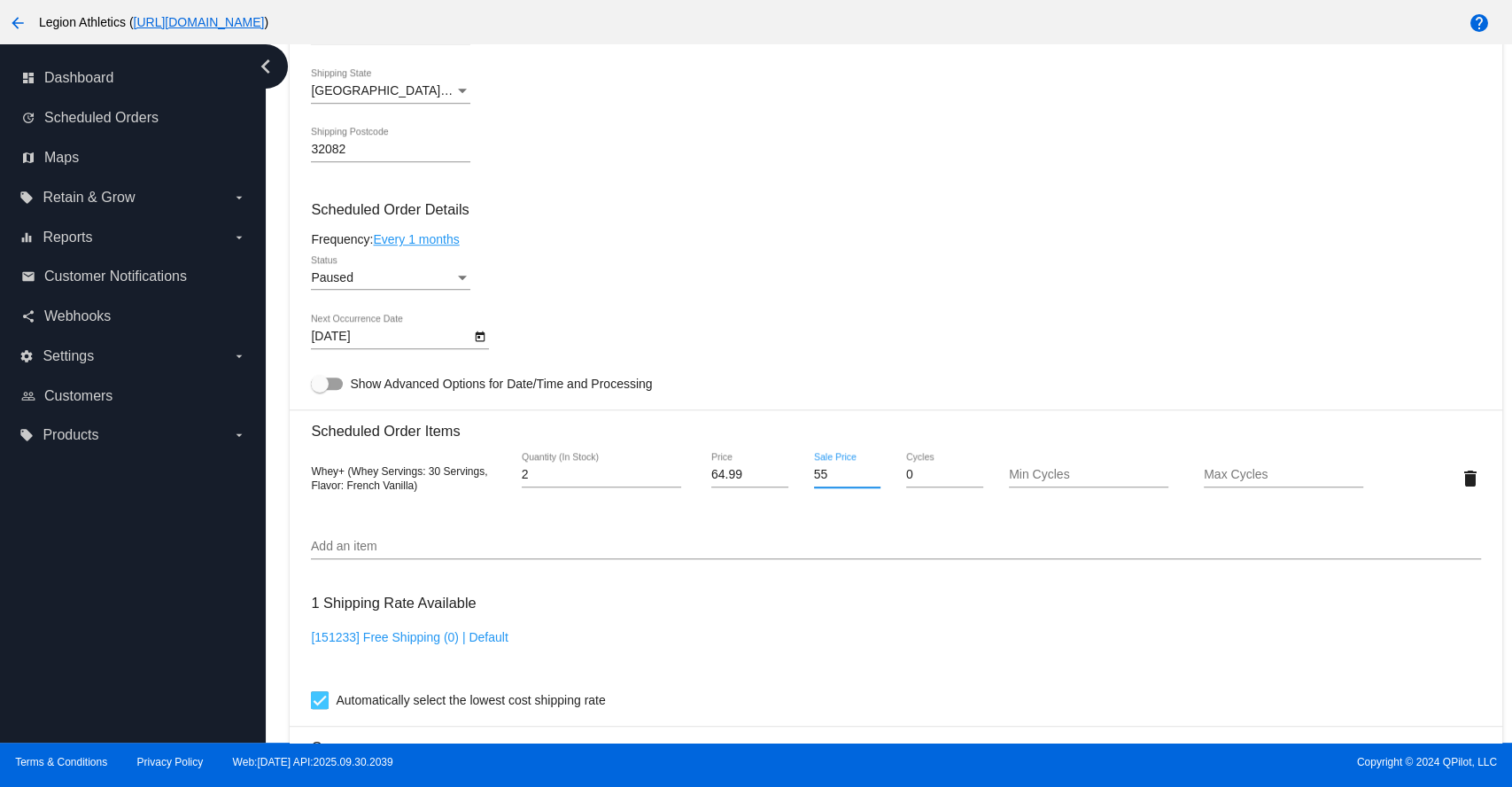
type input "5"
type input "48.74"
click at [1012, 367] on mat-card "Customer 7110722: [PERSON_NAME] [EMAIL_ADDRESS][DOMAIN_NAME] Customer Shipping …" at bounding box center [895, 437] width 1212 height 1773
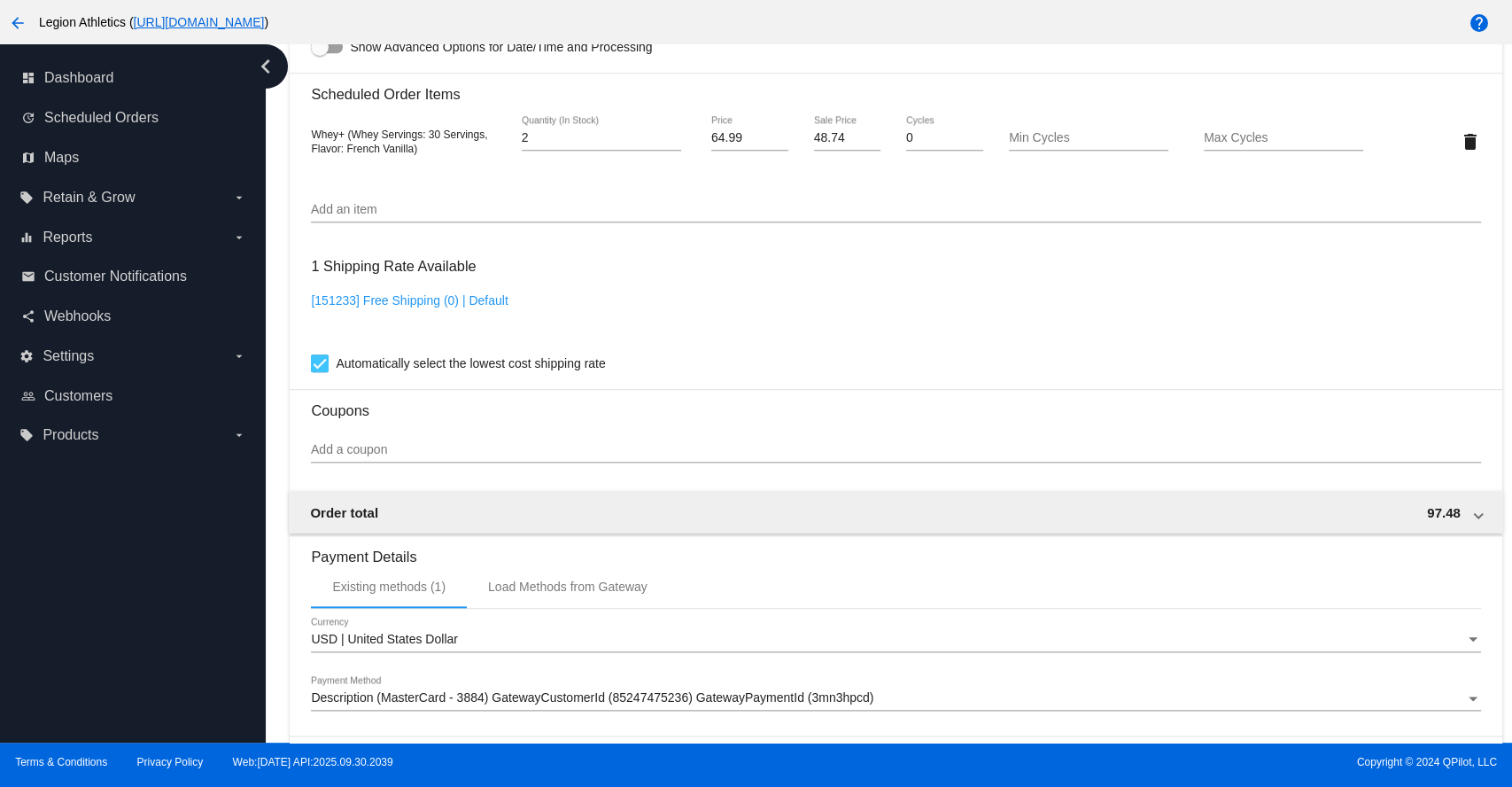
scroll to position [1346, 0]
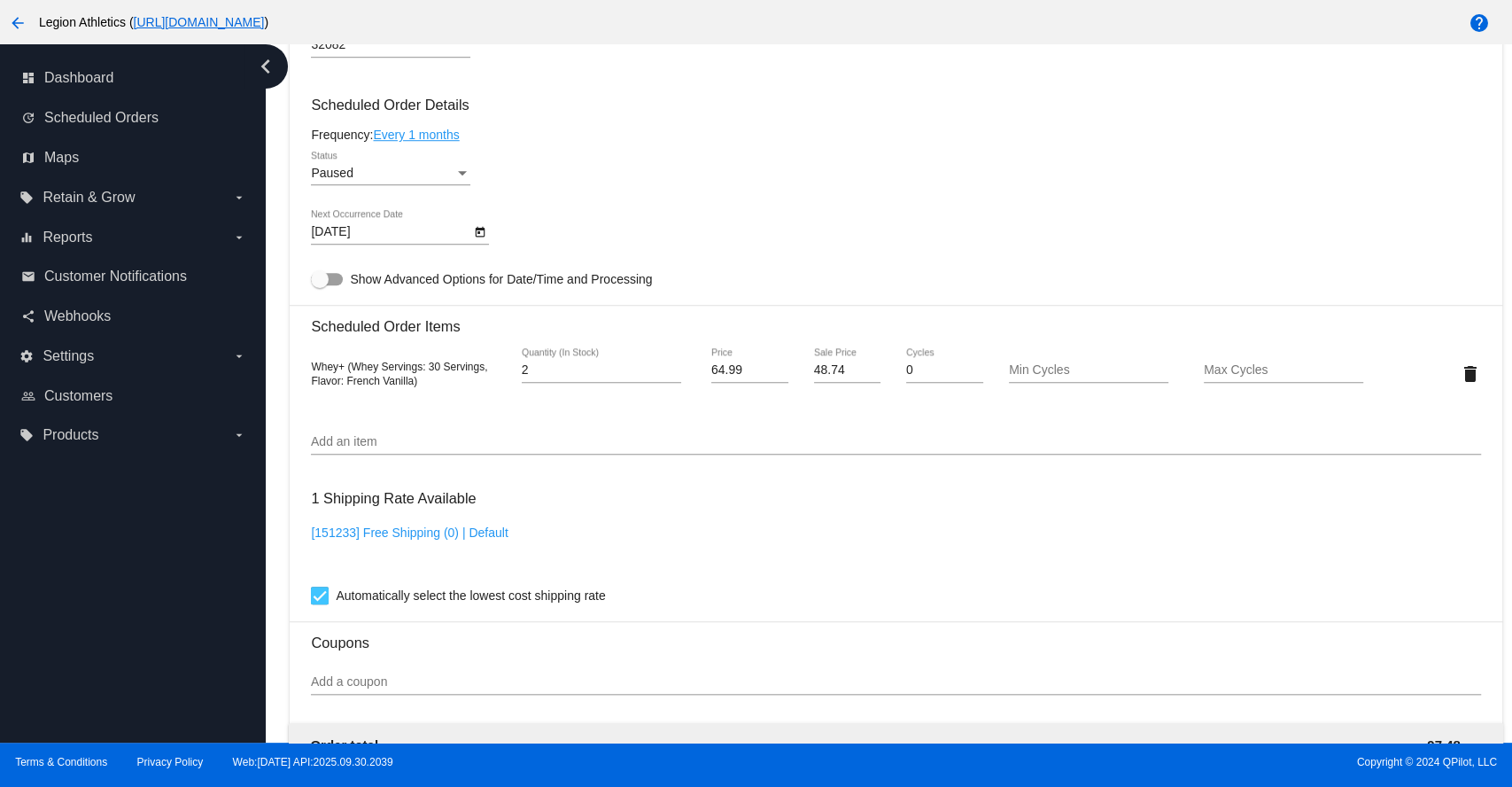
scroll to position [755, 0]
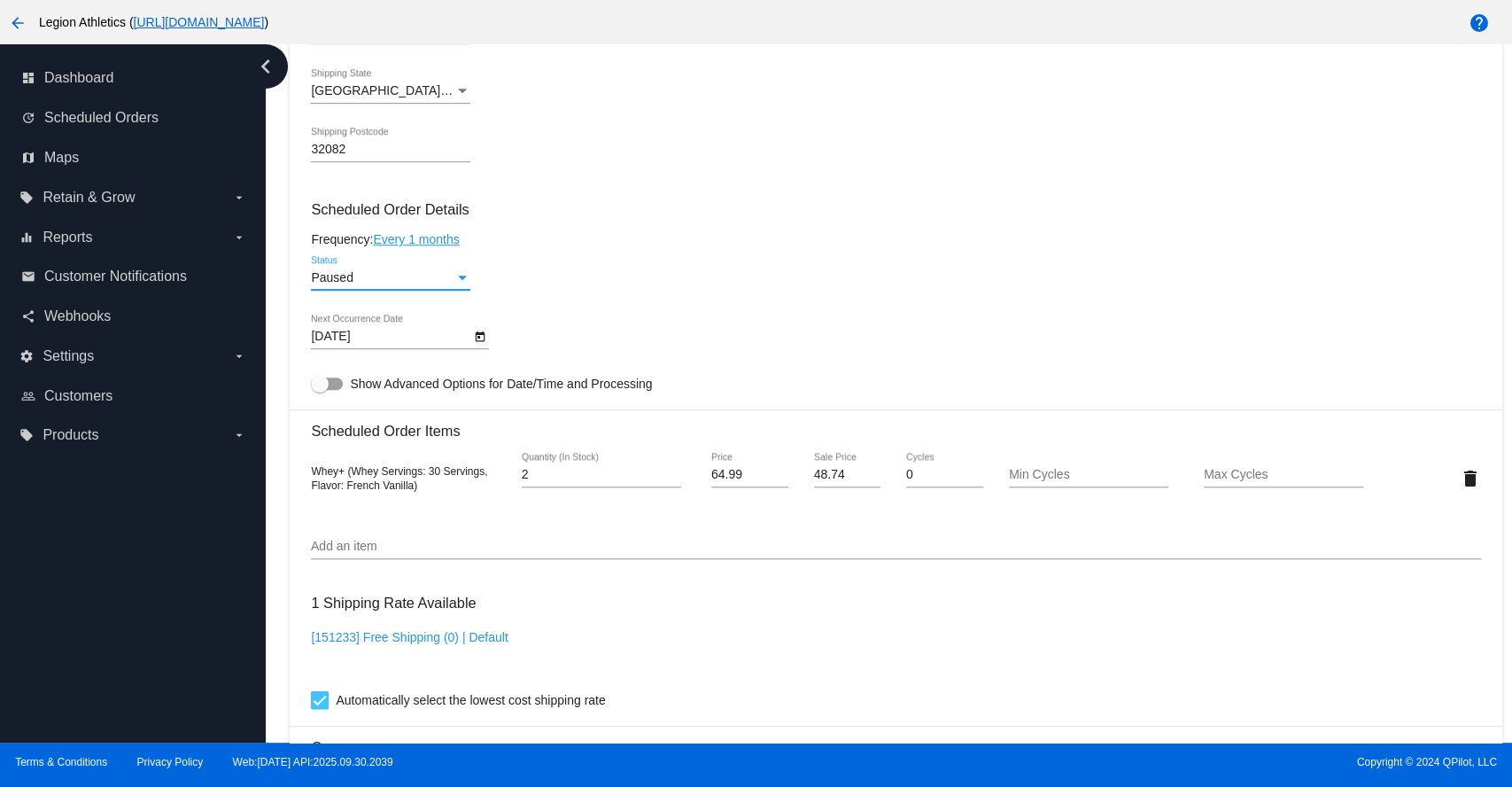
click at [462, 280] on div "Status" at bounding box center [463, 277] width 9 height 5
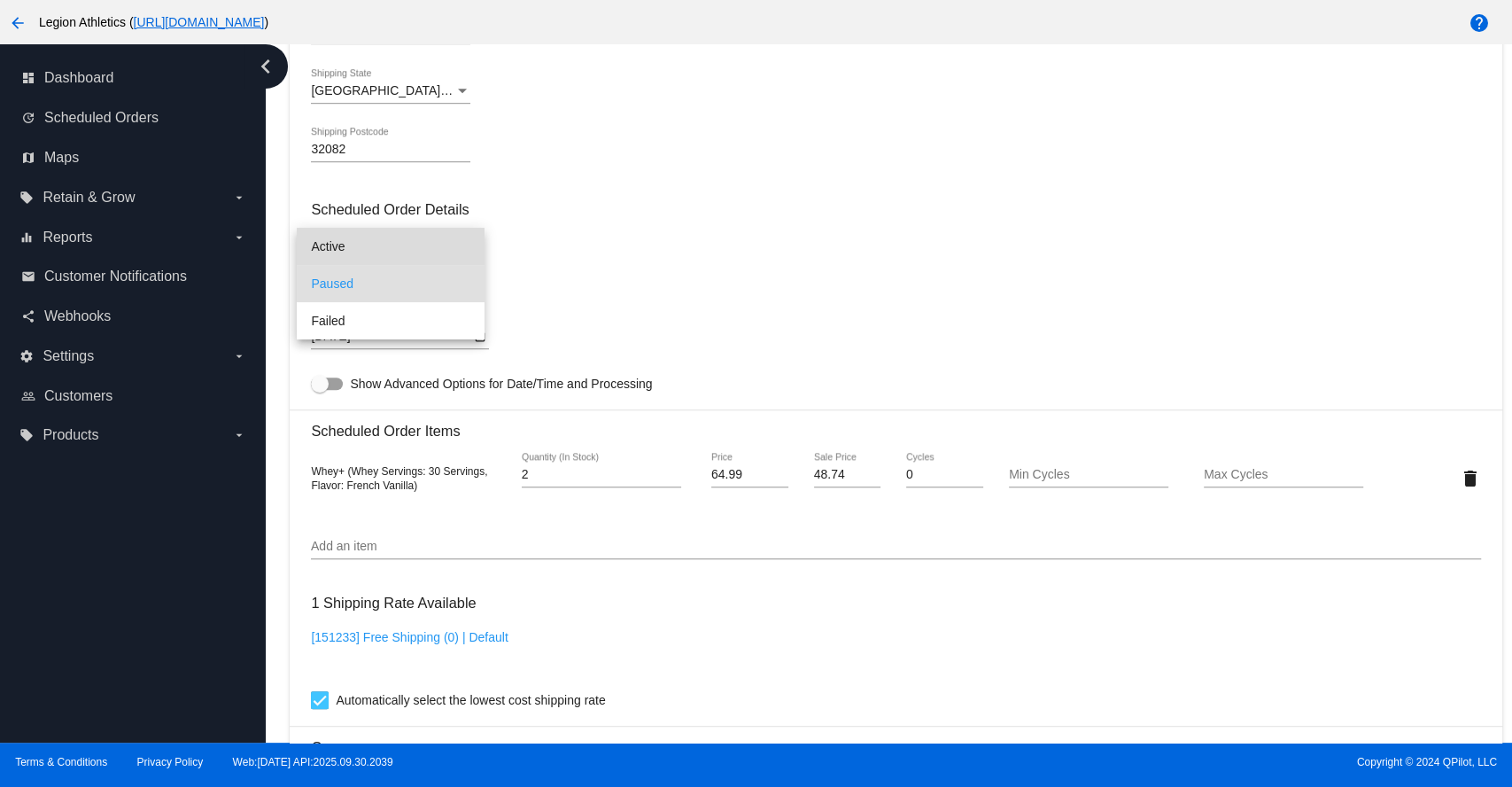
click at [381, 238] on span "Active" at bounding box center [391, 246] width 159 height 38
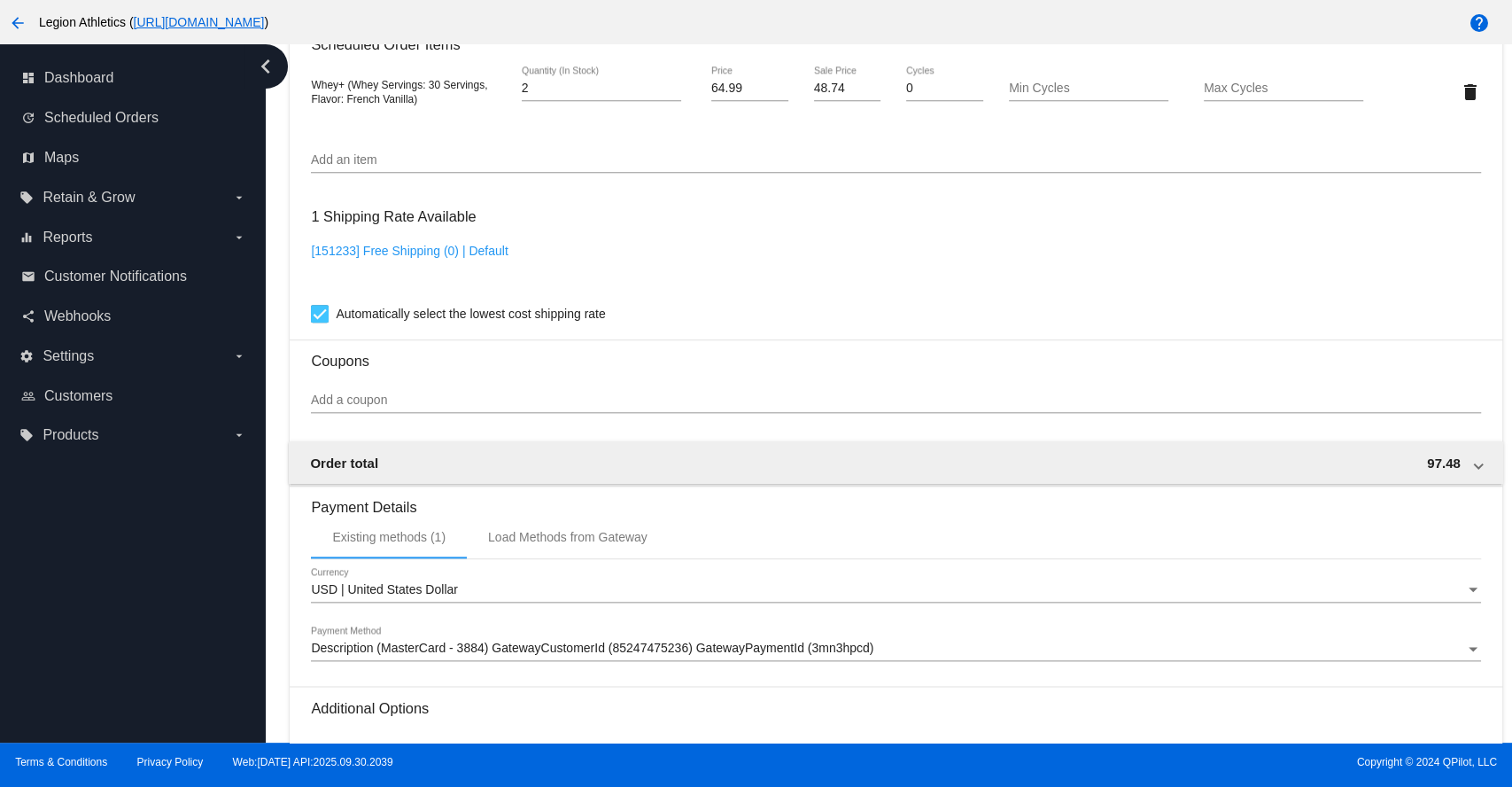
scroll to position [1346, 0]
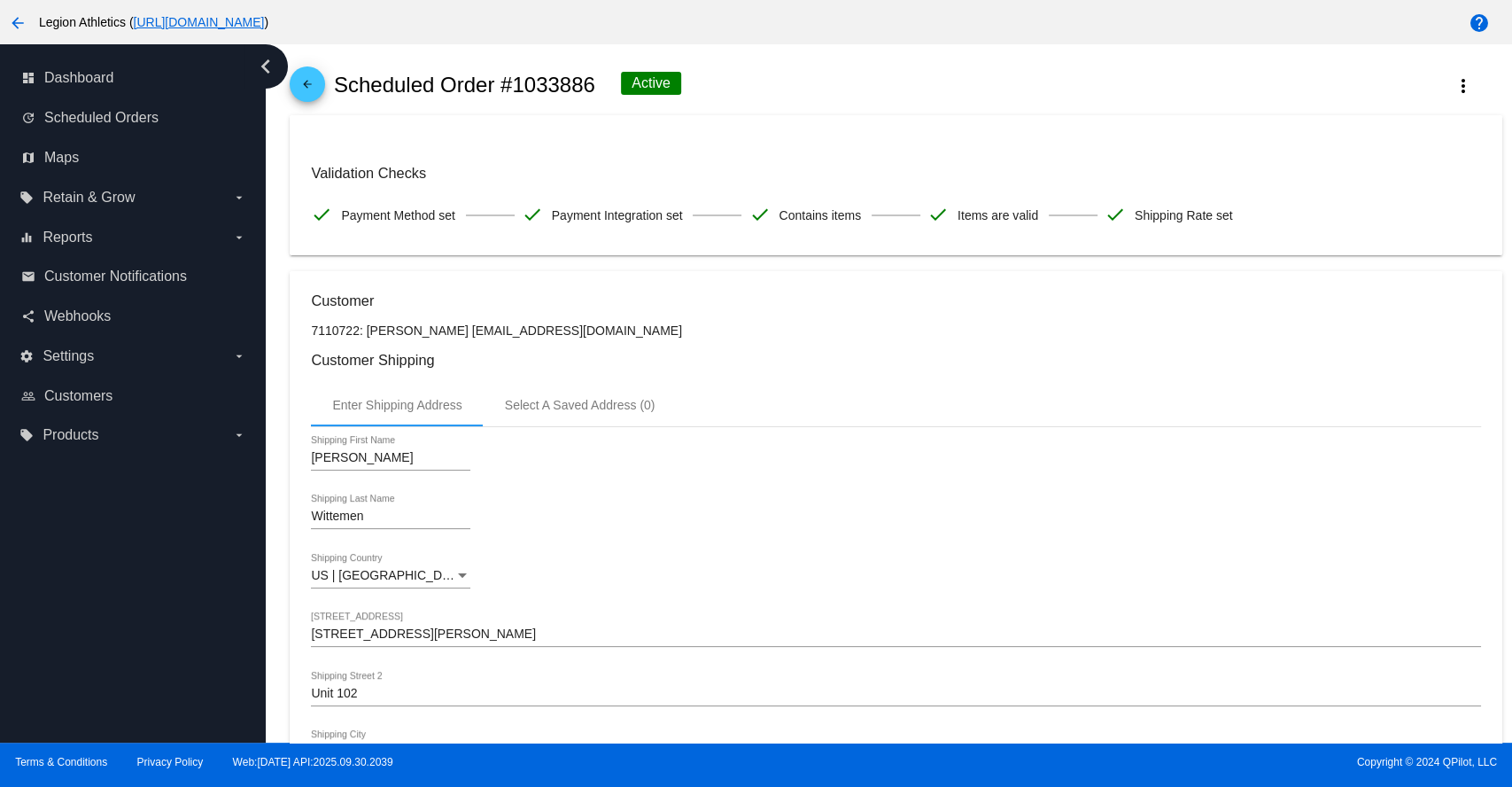
scroll to position [0, 0]
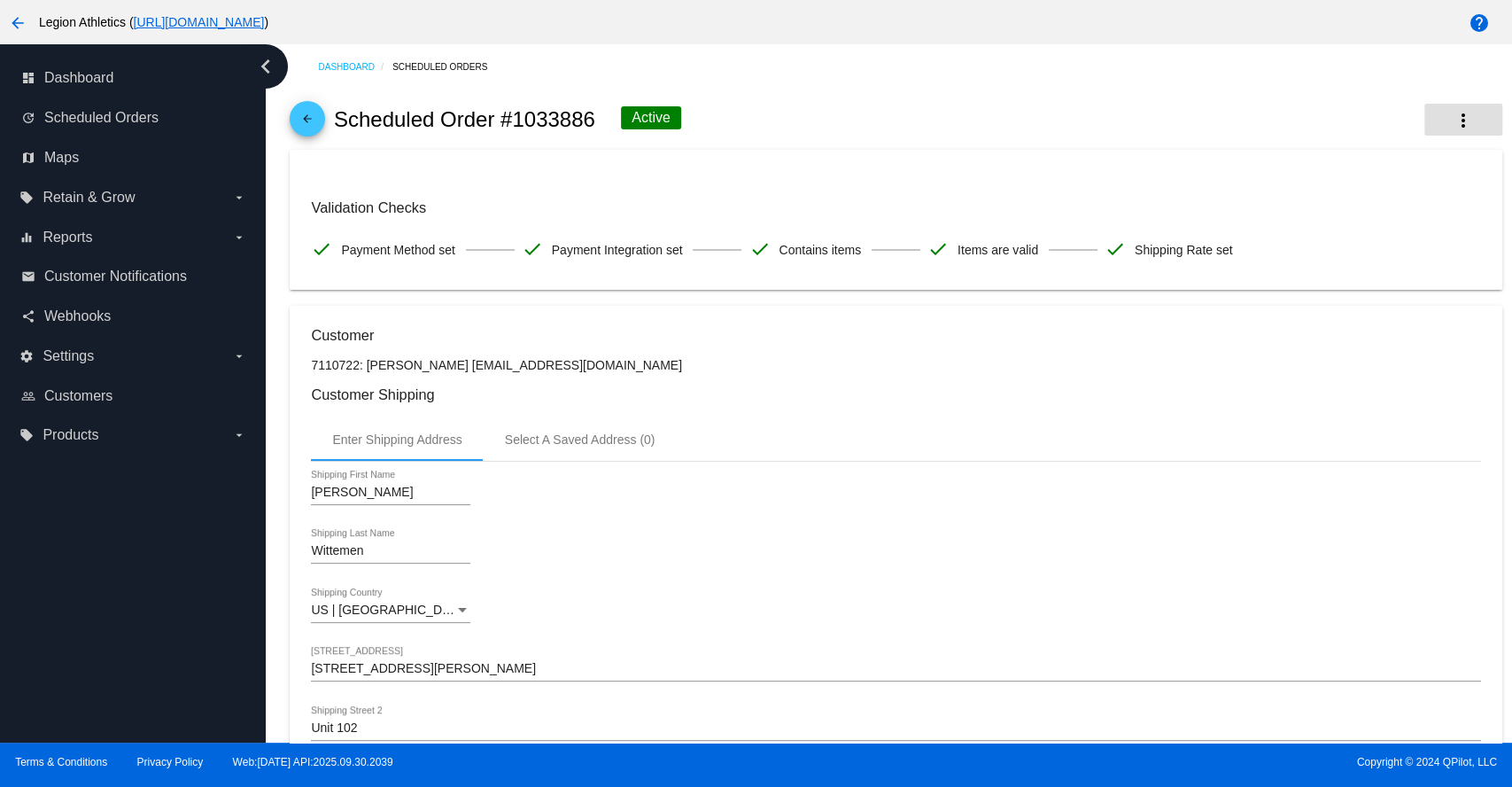
click at [1453, 122] on mat-icon "more_vert" at bounding box center [1463, 120] width 21 height 21
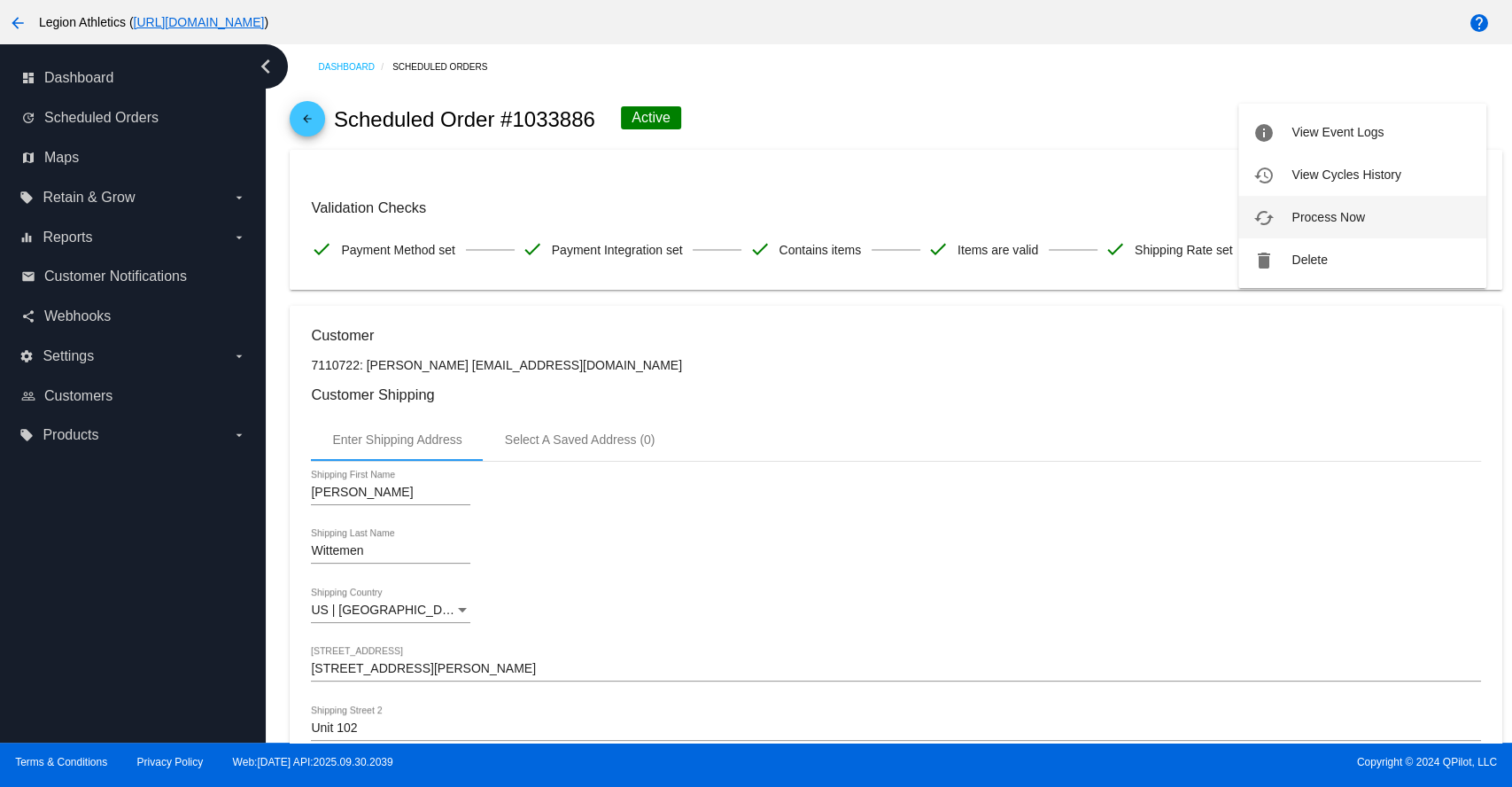
click at [1339, 212] on span "Process Now" at bounding box center [1327, 216] width 72 height 14
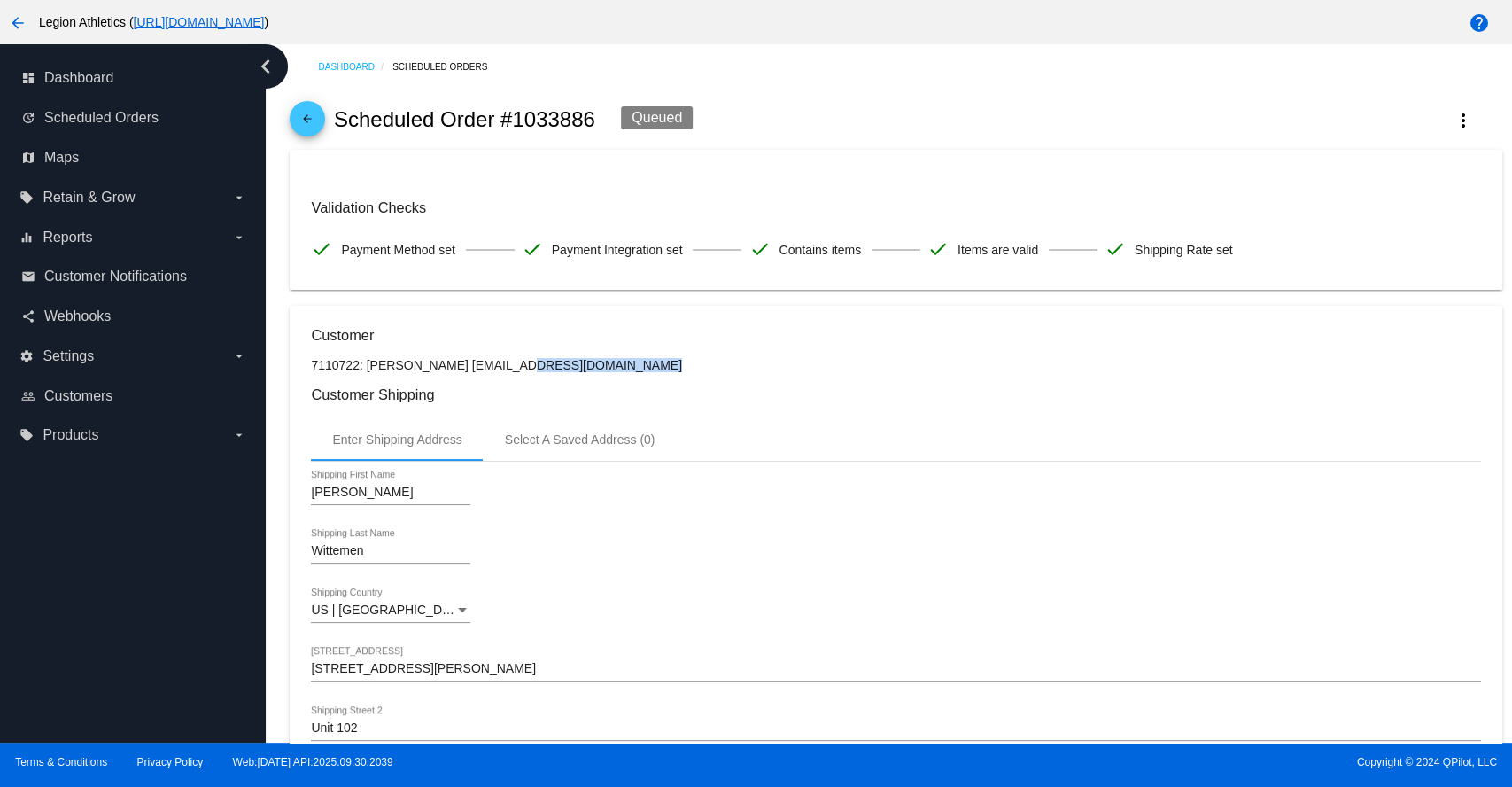
drag, startPoint x: 466, startPoint y: 365, endPoint x: 579, endPoint y: 361, distance: 113.1
click at [579, 361] on p "7110722: [PERSON_NAME] [EMAIL_ADDRESS][DOMAIN_NAME]" at bounding box center [895, 364] width 1169 height 14
copy p "[EMAIL_ADDRESS][DOMAIN_NAME]"
click at [138, 112] on span "Scheduled Orders" at bounding box center [101, 117] width 114 height 16
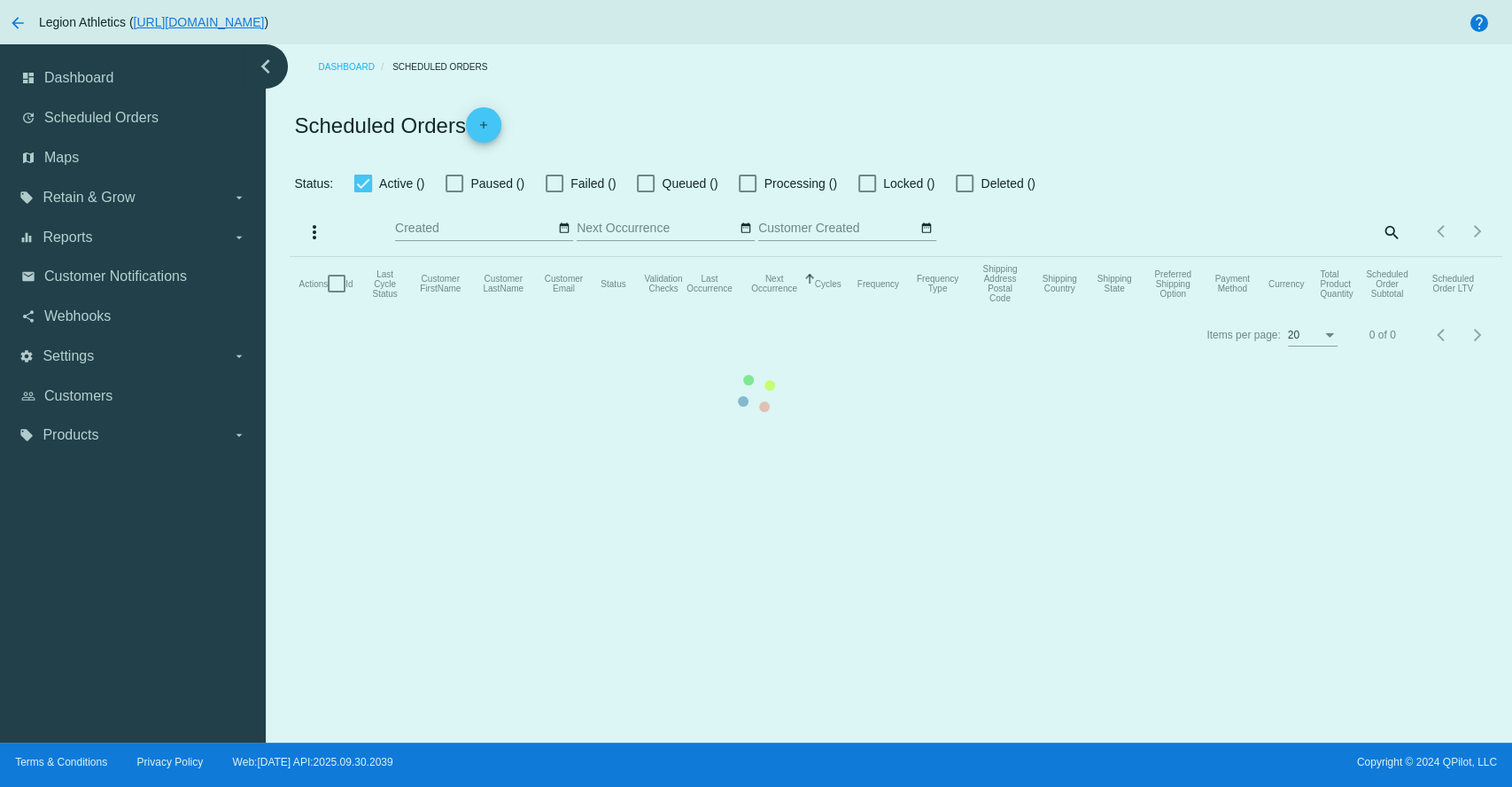
checkbox input "true"
